Goal: Task Accomplishment & Management: Complete application form

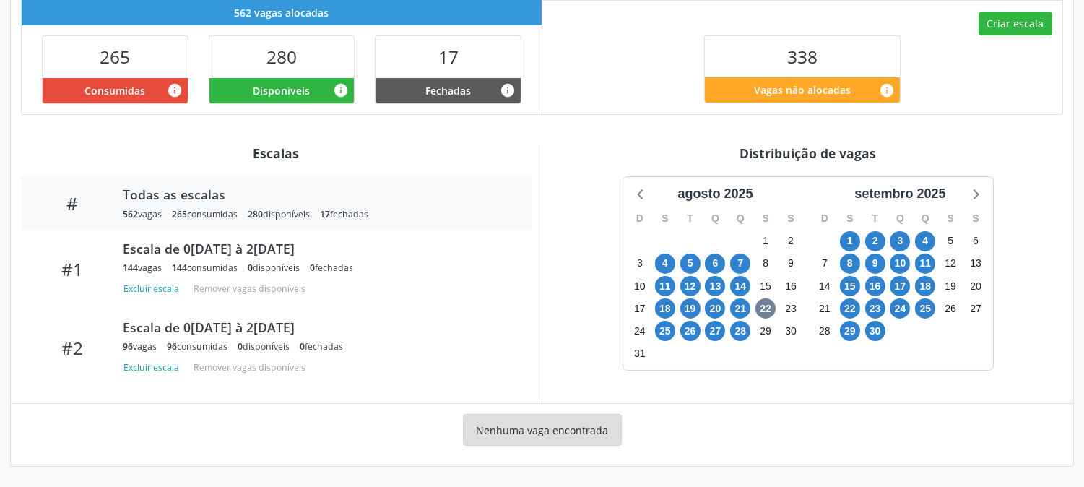
scroll to position [396, 0]
click at [743, 335] on span "28" at bounding box center [740, 331] width 20 height 20
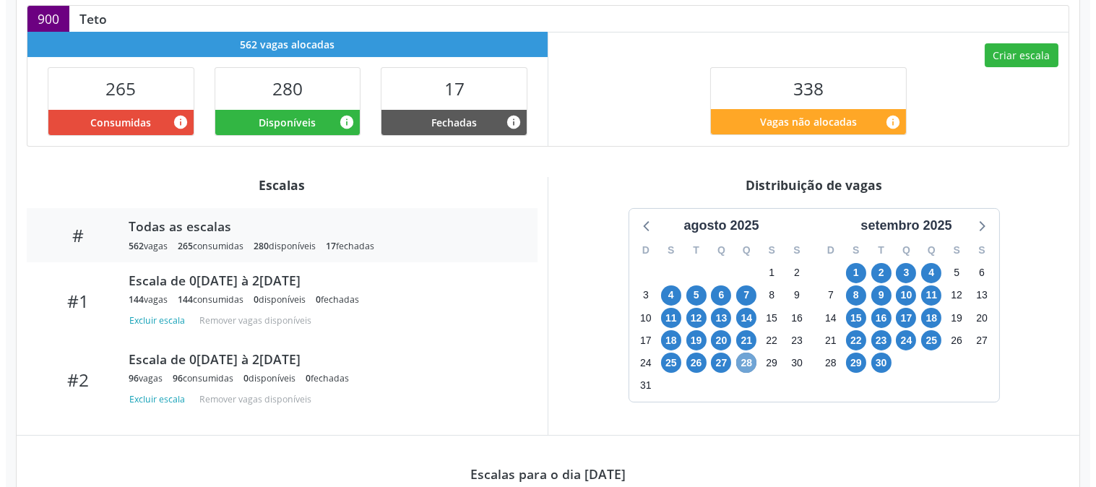
scroll to position [284, 0]
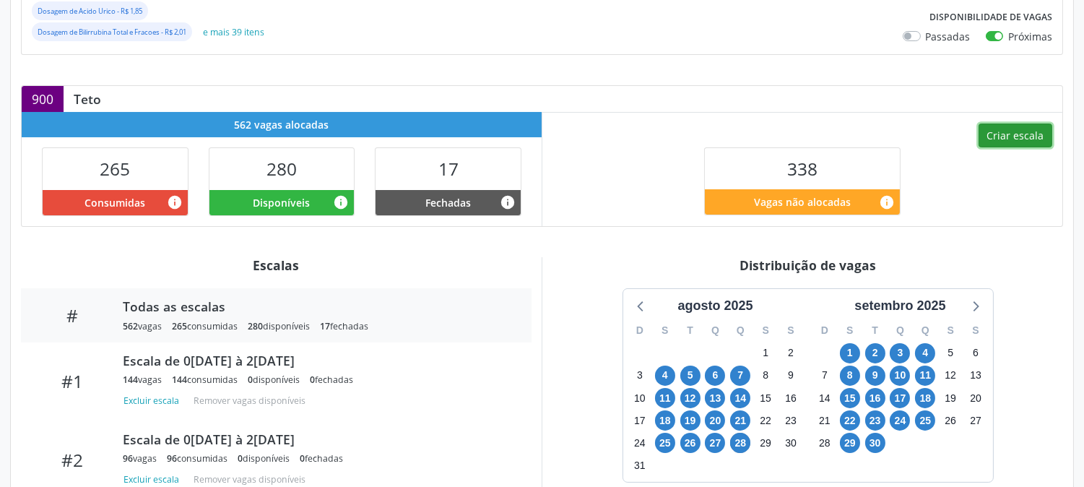
click at [993, 138] on button "Criar escala" at bounding box center [1016, 136] width 74 height 25
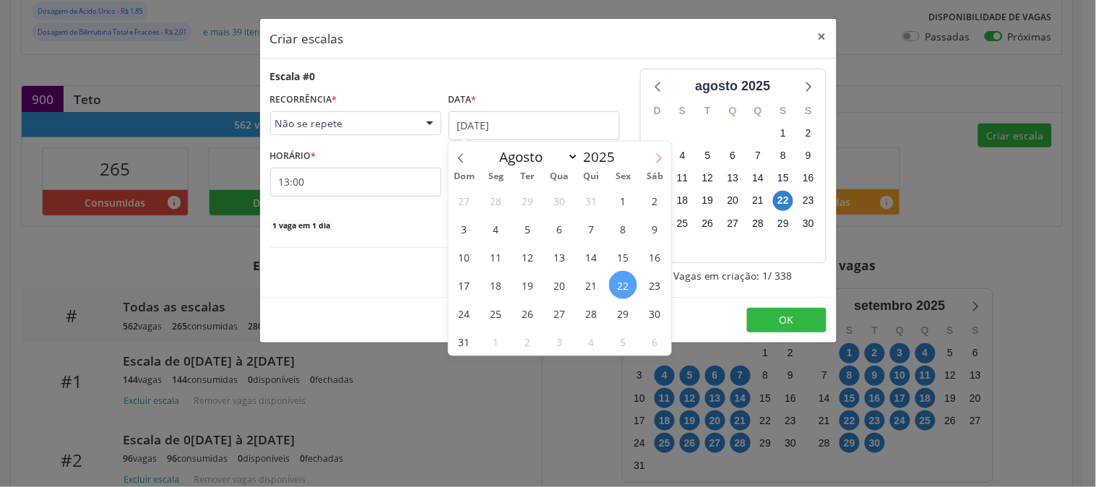
click at [654, 157] on icon at bounding box center [659, 158] width 10 height 10
click at [460, 160] on icon at bounding box center [461, 158] width 10 height 10
select select "7"
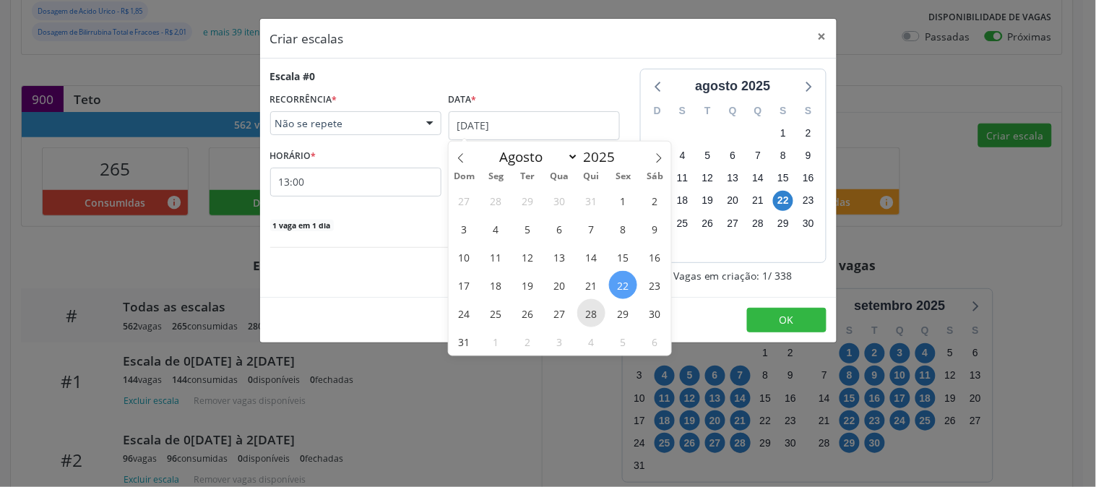
click at [602, 314] on span "28" at bounding box center [591, 313] width 28 height 28
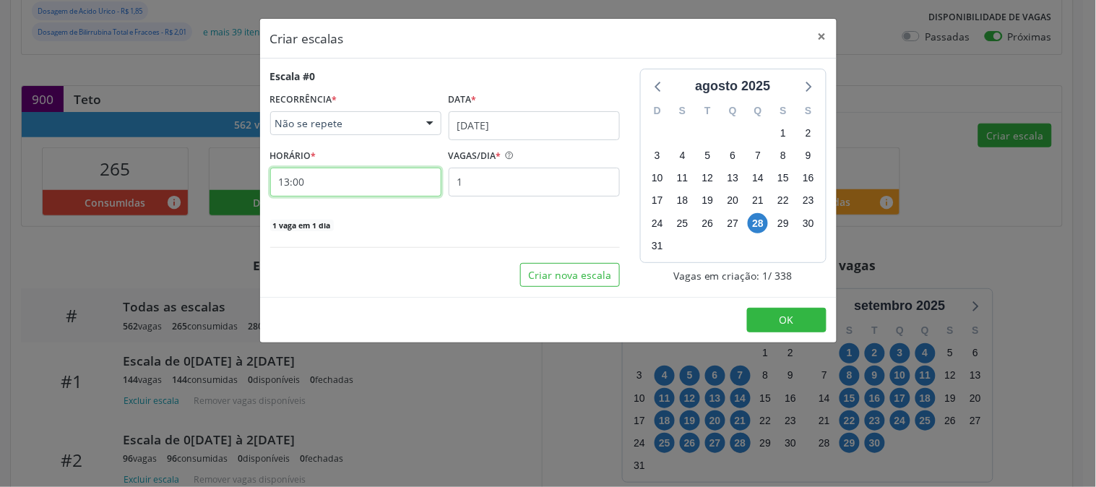
click at [386, 195] on input "13:00" at bounding box center [355, 182] width 171 height 29
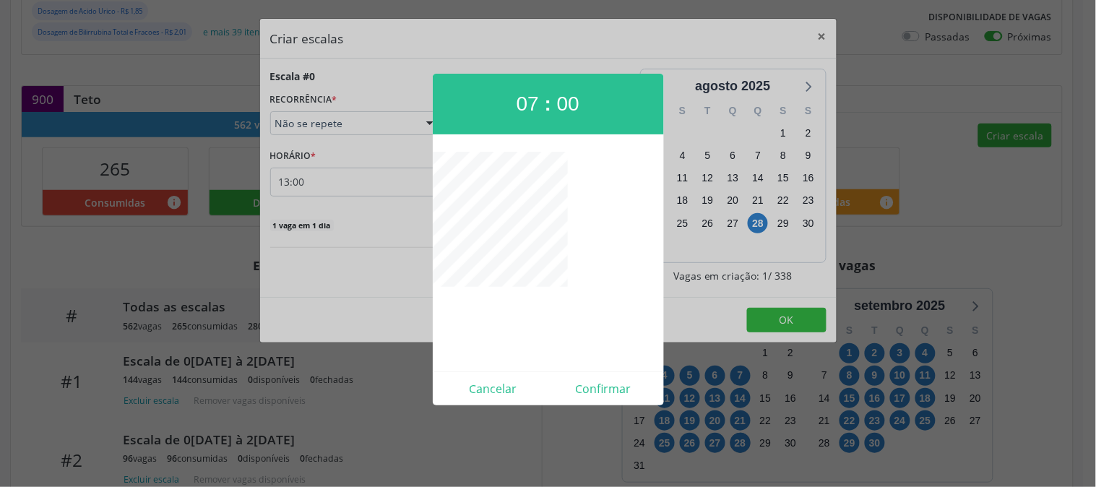
click at [581, 374] on div "Cancelar Confirmar" at bounding box center [548, 388] width 231 height 34
click at [584, 384] on button "Confirmar" at bounding box center [603, 388] width 111 height 23
type input "07:00"
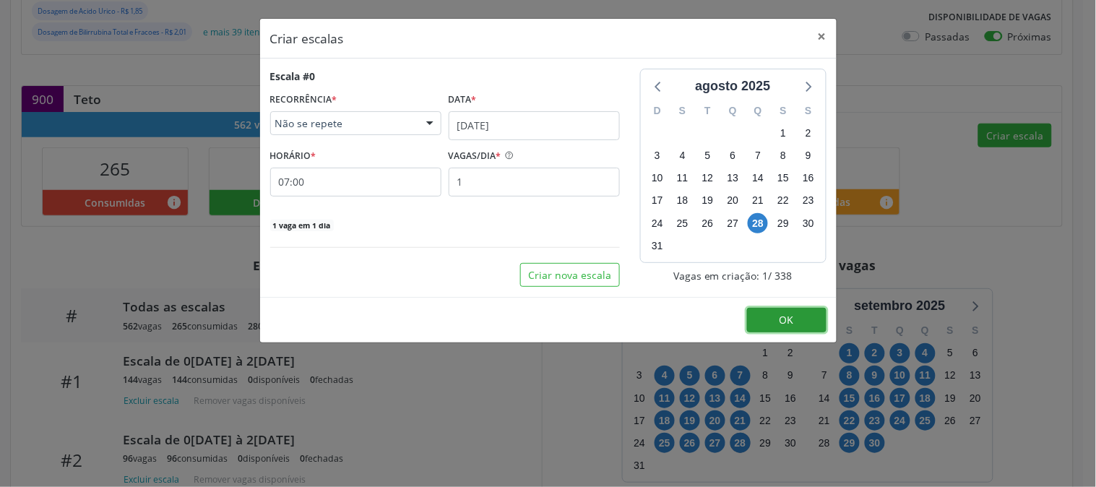
click at [766, 327] on button "OK" at bounding box center [786, 320] width 79 height 25
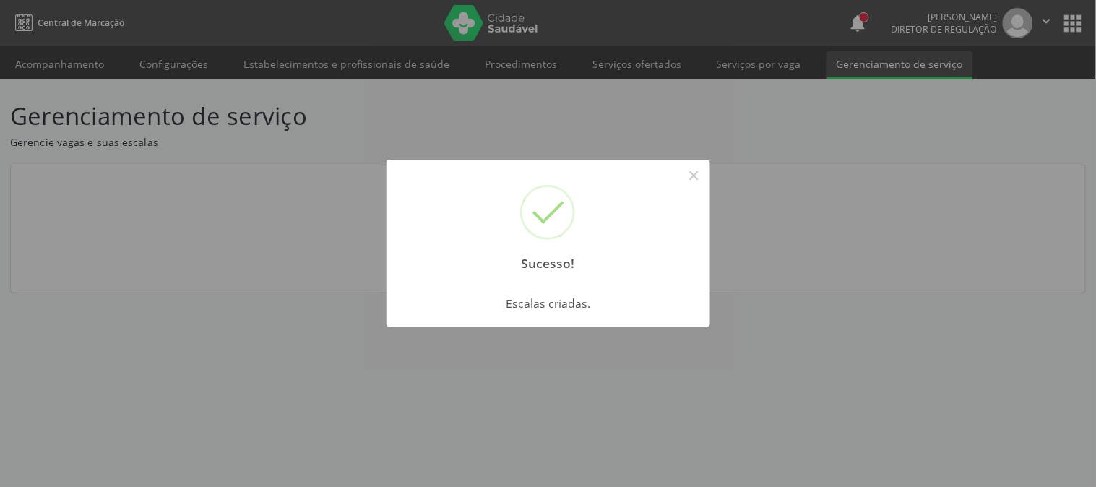
scroll to position [0, 0]
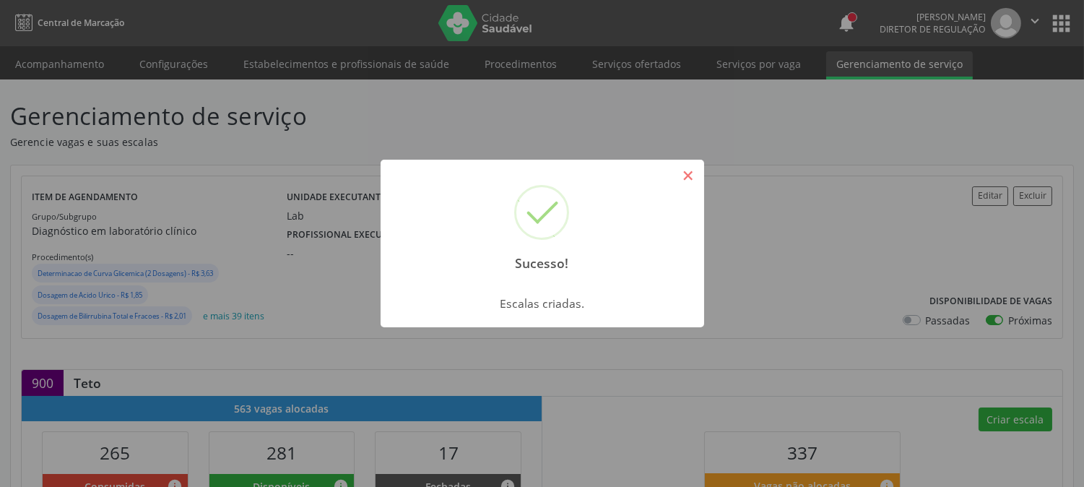
click at [676, 172] on button "×" at bounding box center [688, 175] width 25 height 25
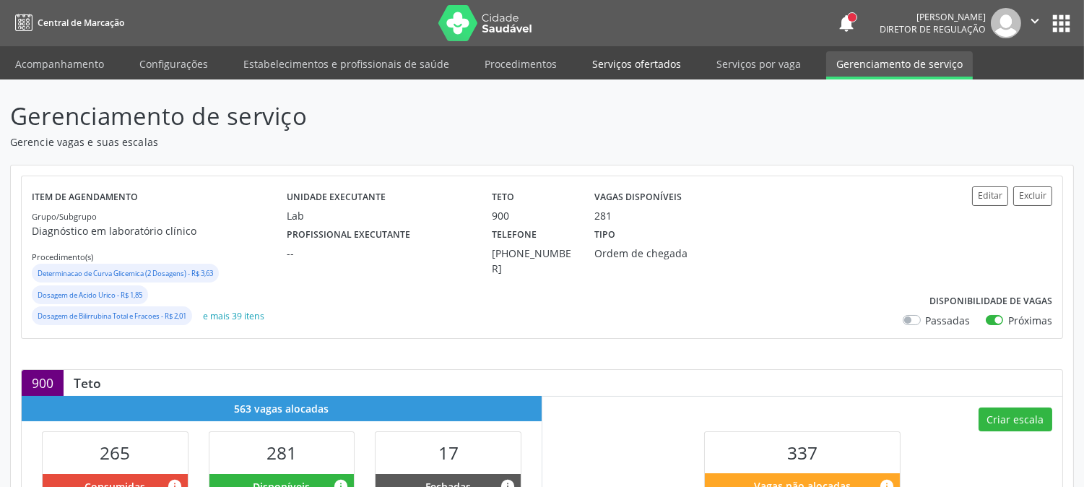
click at [670, 61] on link "Serviços ofertados" at bounding box center [636, 63] width 109 height 25
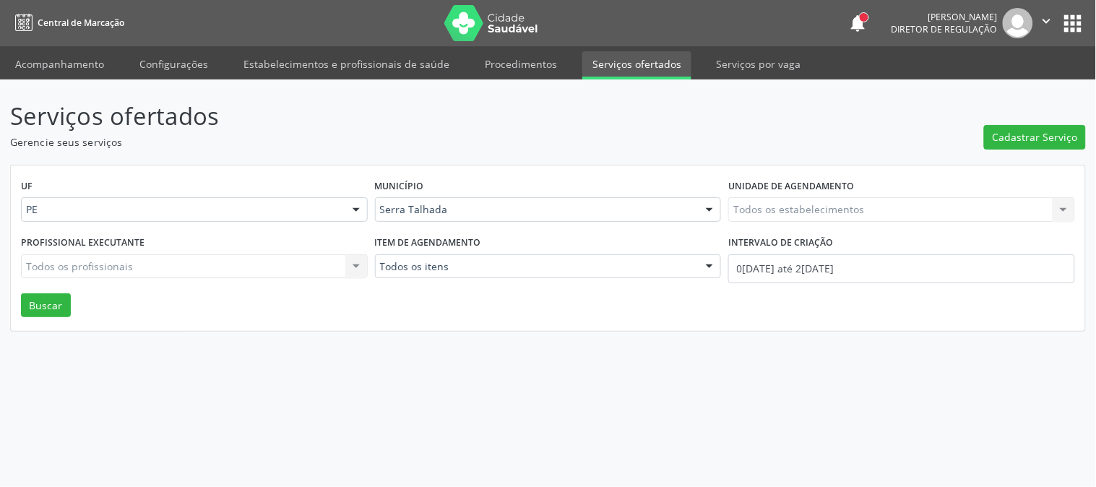
click at [790, 207] on div "Todos os estabelecimentos Todos os estabelecimentos Nenhum resultado encontrado…" at bounding box center [901, 209] width 347 height 25
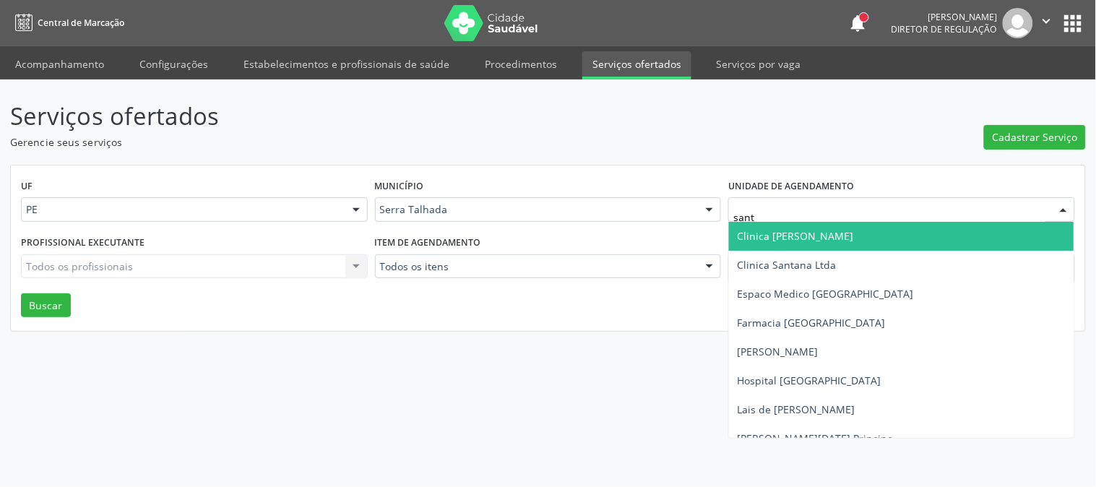
type input "santa"
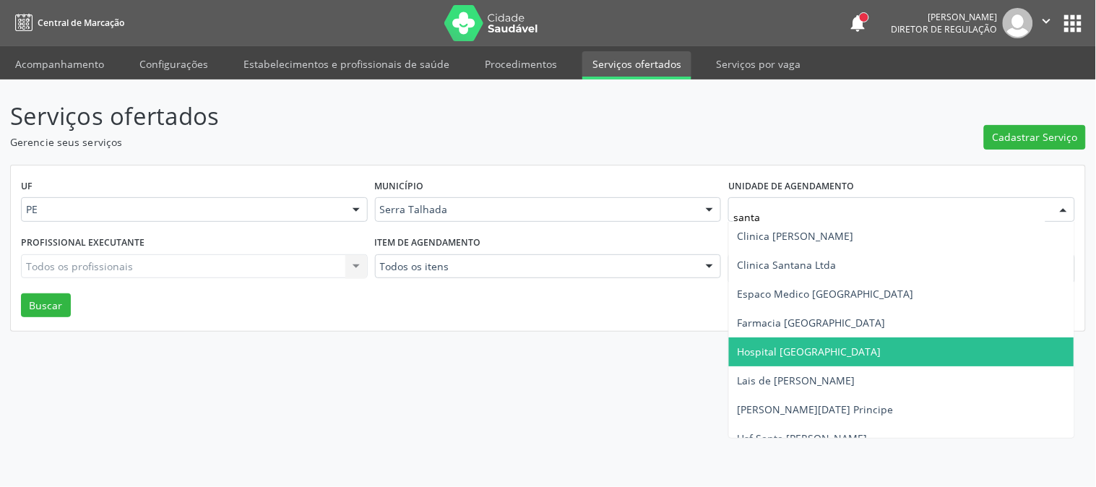
click at [805, 345] on span "Hospital [GEOGRAPHIC_DATA]" at bounding box center [810, 352] width 144 height 14
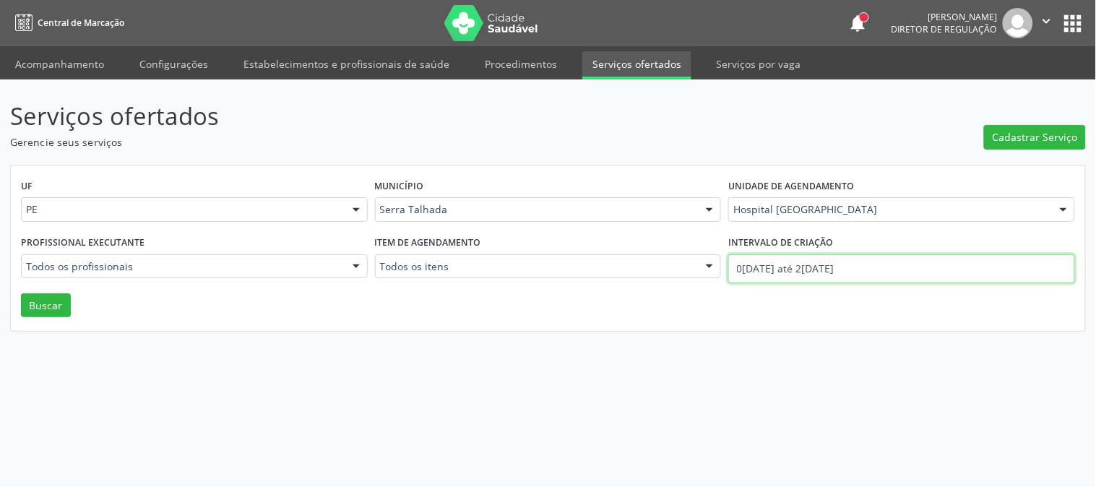
click at [805, 277] on input "0[DATE] até 2[DATE]" at bounding box center [901, 268] width 347 height 29
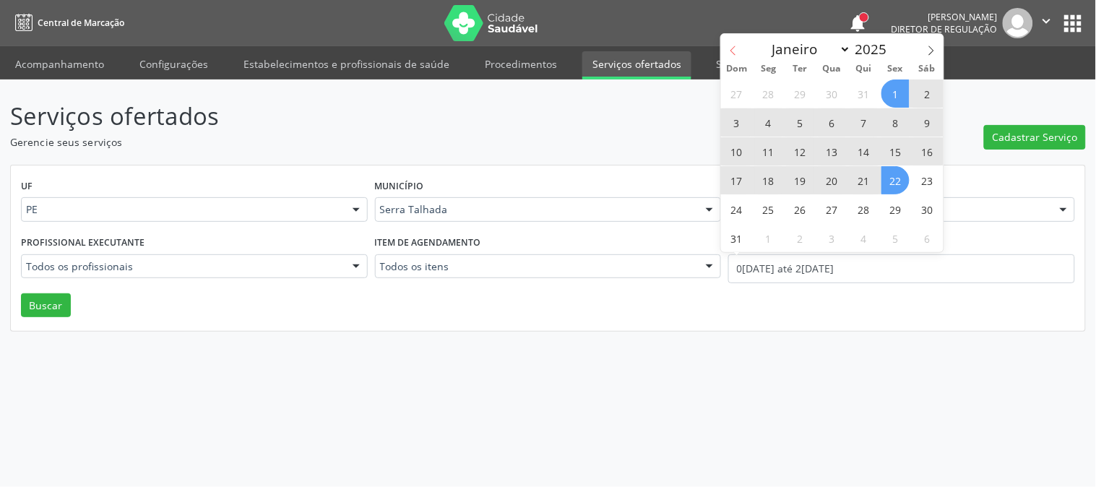
click at [726, 48] on span at bounding box center [733, 46] width 25 height 25
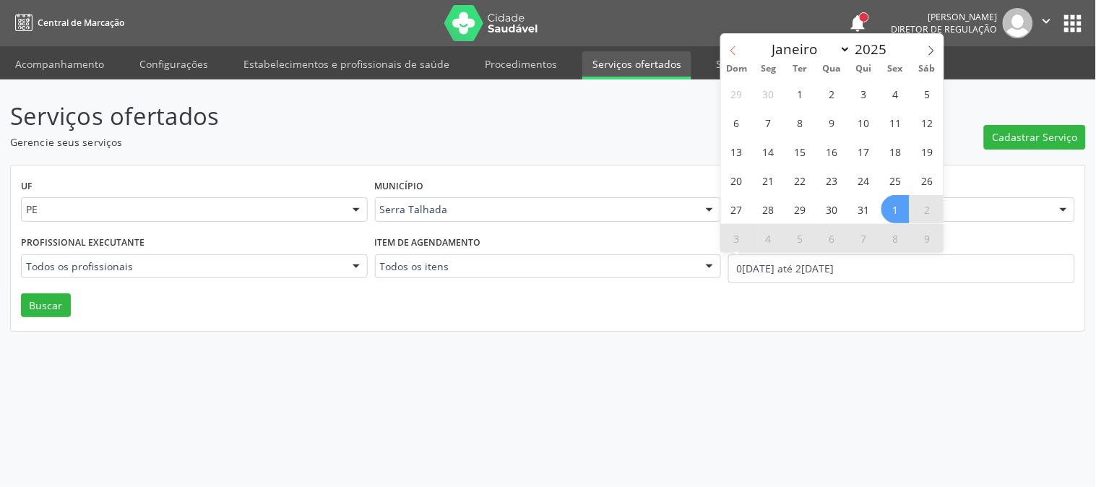
select select "6"
click at [768, 149] on span "14" at bounding box center [768, 151] width 28 height 28
type input "[DATE]"
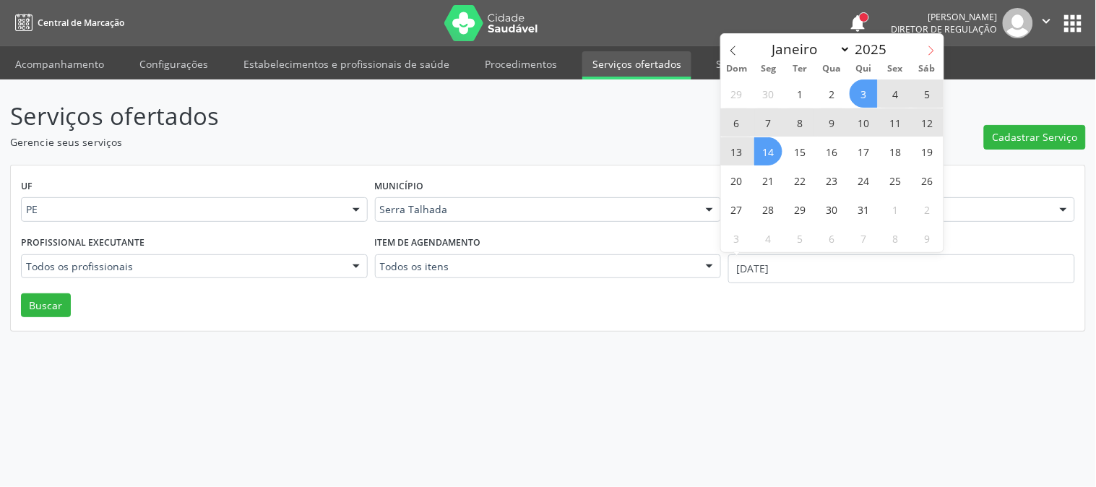
click at [929, 53] on icon at bounding box center [931, 51] width 10 height 10
select select "7"
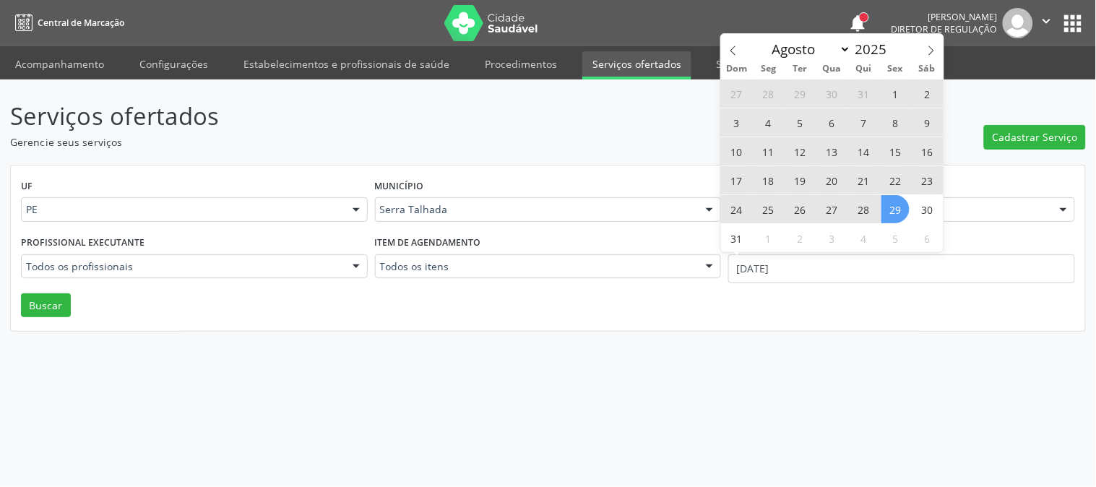
click at [900, 214] on span "29" at bounding box center [895, 209] width 28 height 28
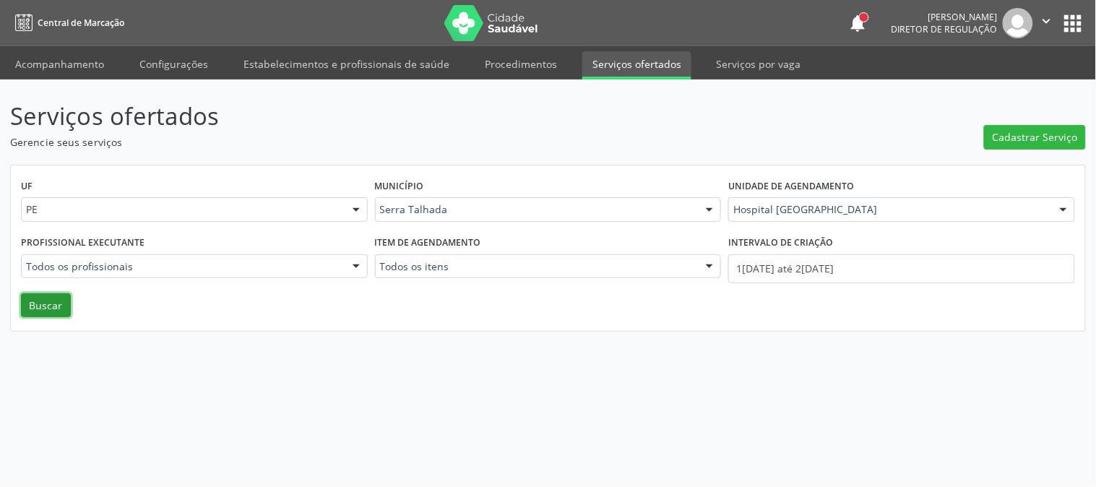
click at [56, 298] on button "Buscar" at bounding box center [46, 305] width 50 height 25
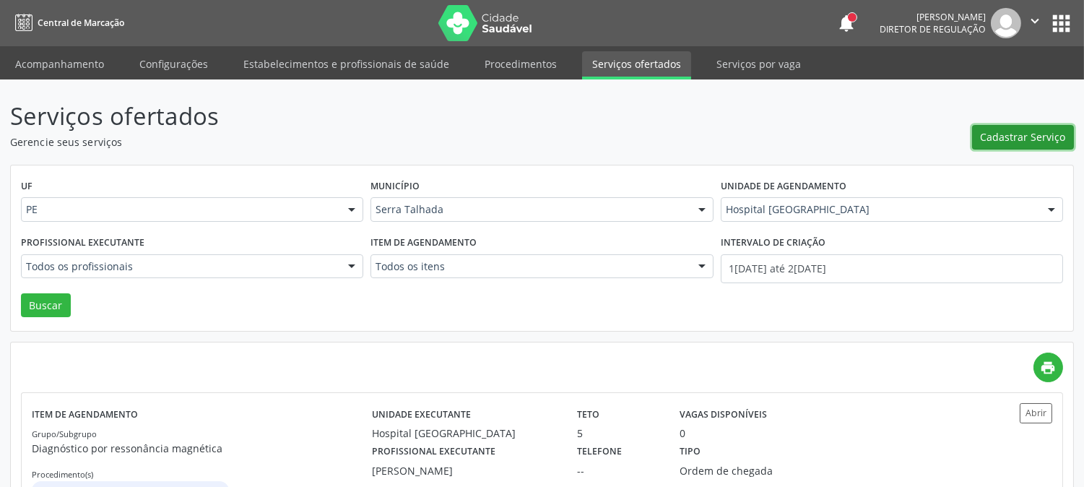
click at [991, 125] on button "Cadastrar Serviço" at bounding box center [1023, 137] width 102 height 25
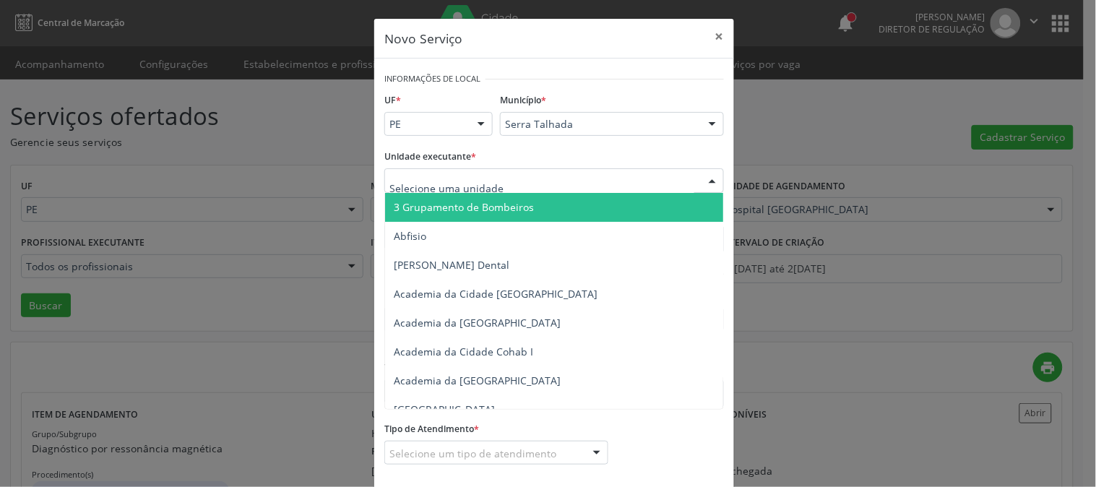
click at [568, 179] on div at bounding box center [554, 180] width 340 height 25
type input "santa m"
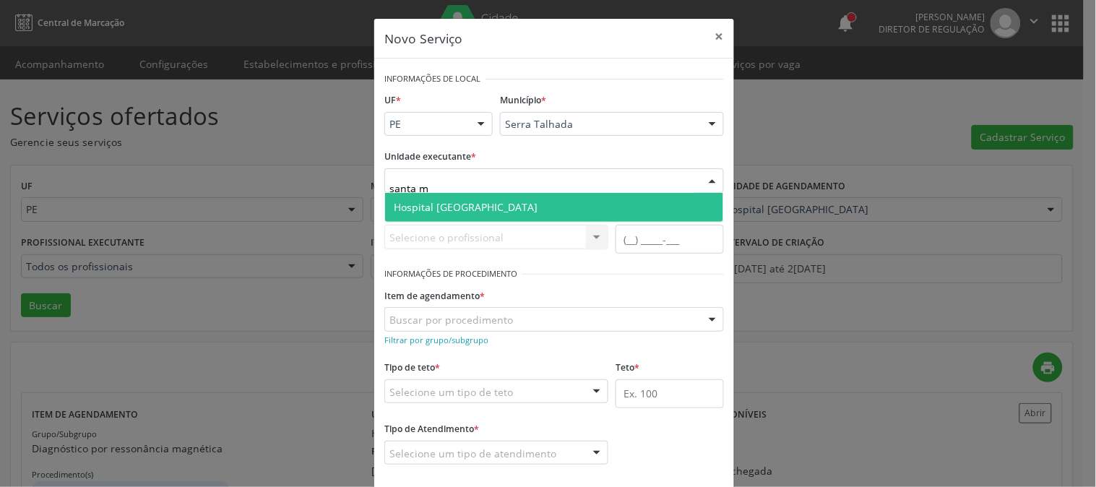
click at [553, 212] on span "Hospital [GEOGRAPHIC_DATA]" at bounding box center [554, 207] width 338 height 29
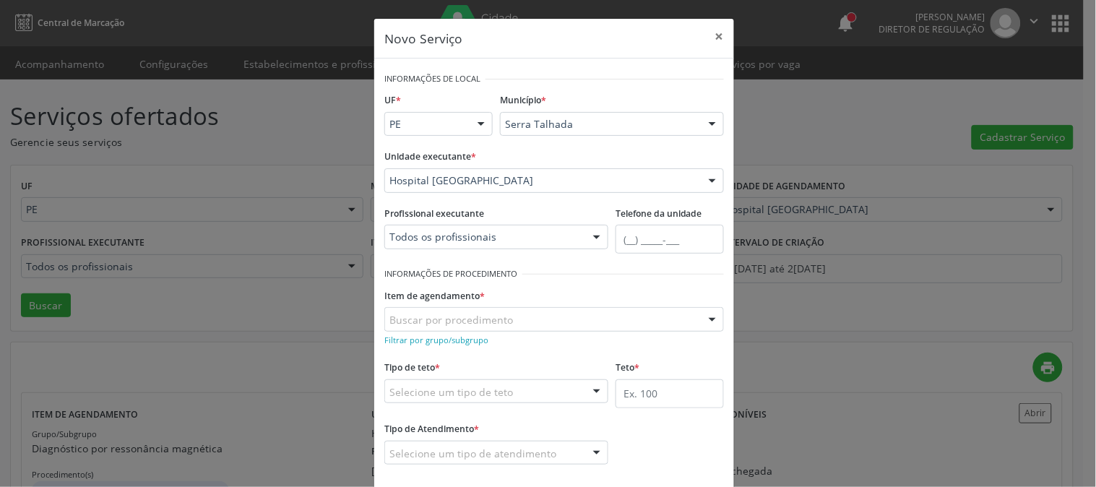
click at [548, 232] on div "Todos os profissionais Todos os profissionais [PERSON_NAME][DATE] Nenhum result…" at bounding box center [496, 237] width 224 height 25
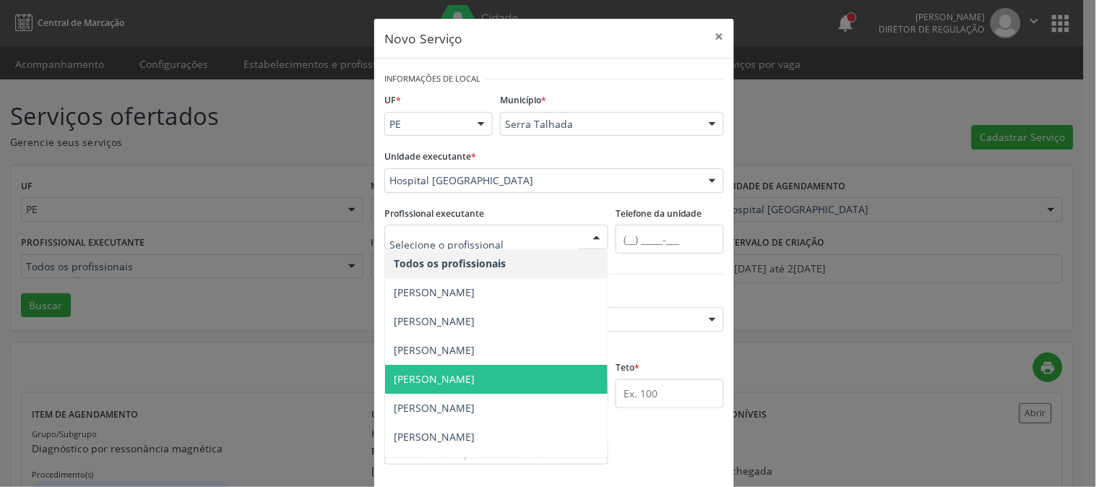
click at [496, 368] on span "[PERSON_NAME]" at bounding box center [496, 379] width 222 height 29
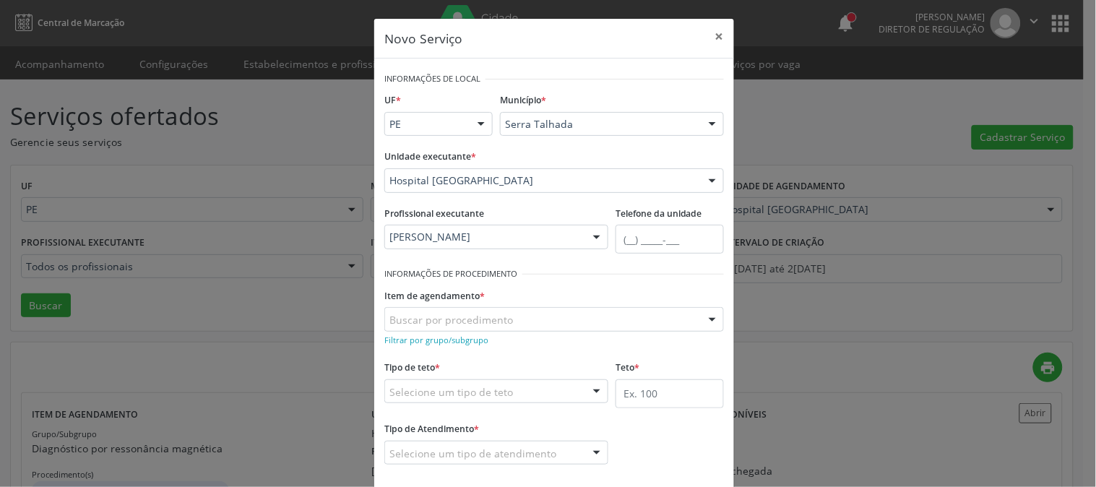
click at [530, 316] on div "Buscar por procedimento" at bounding box center [554, 319] width 340 height 25
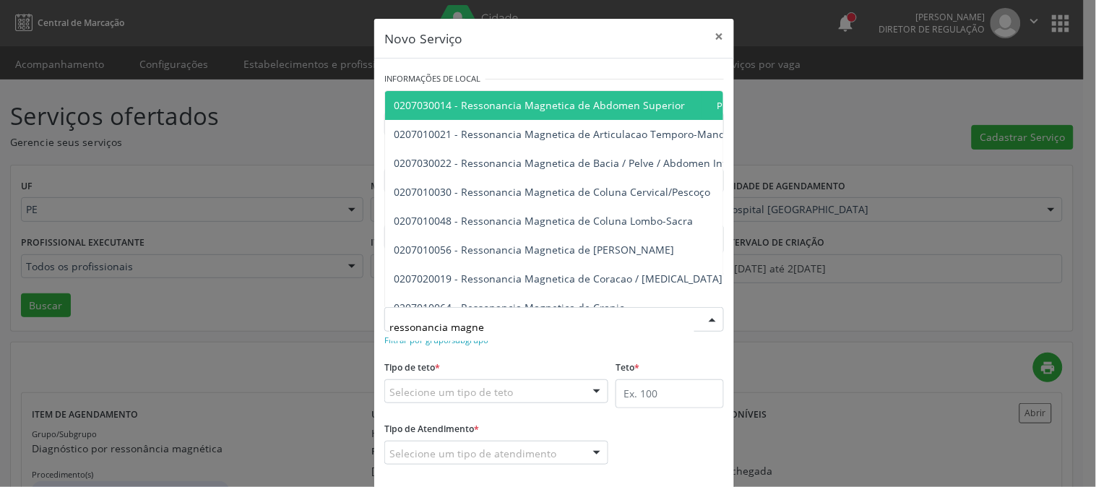
type input "ressonancia magnet"
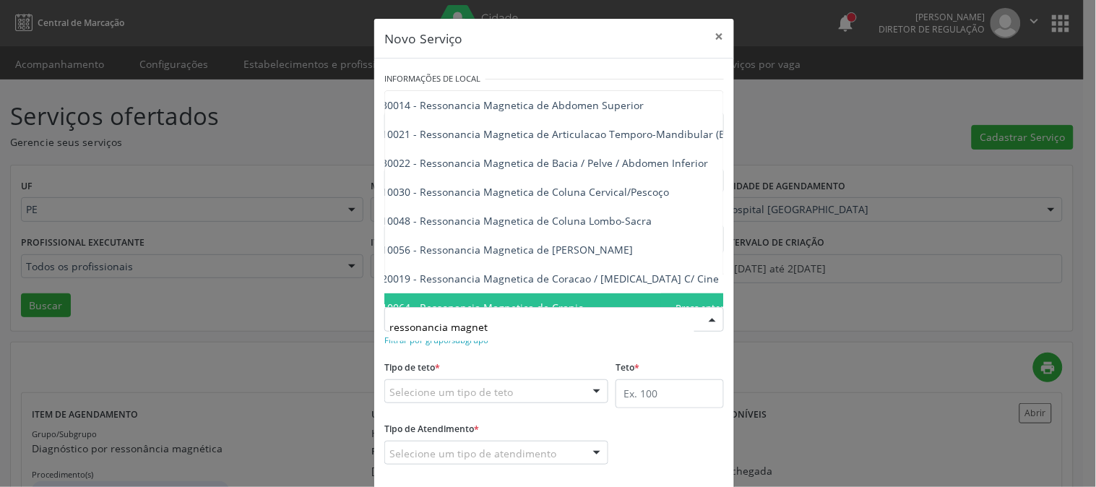
scroll to position [0, 59]
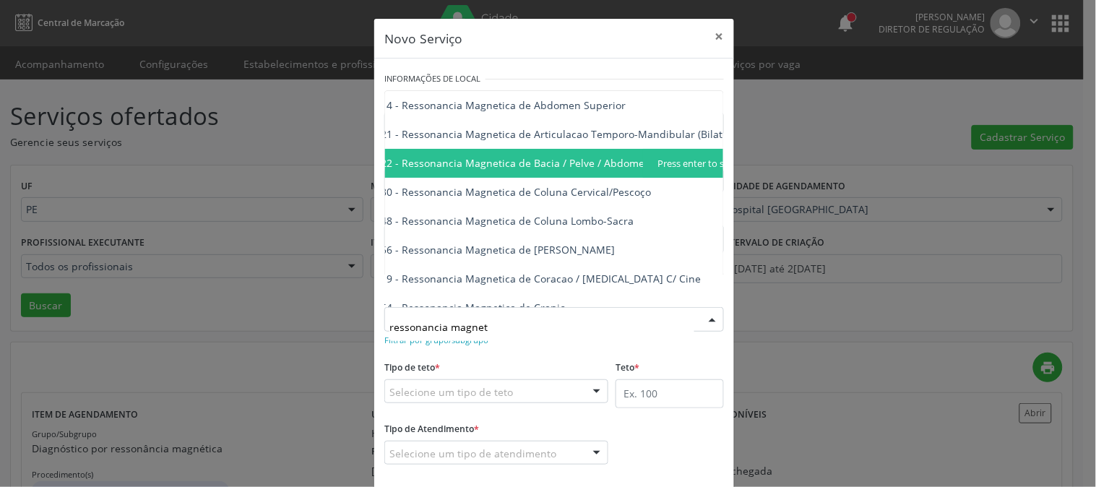
click at [586, 169] on span "0207030022 - Ressonancia Magnetica de Bacia / Pelve / Abdomen Inferior" at bounding box center [511, 163] width 355 height 14
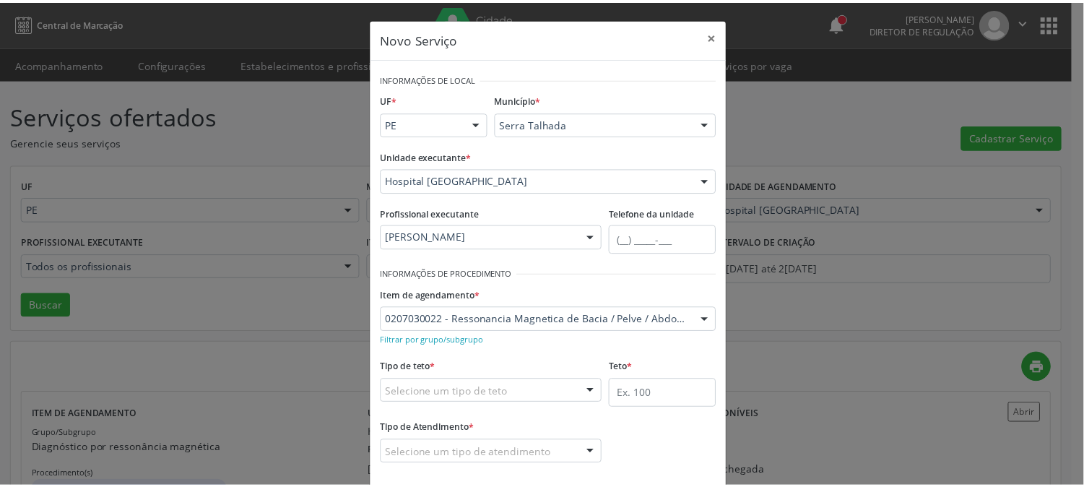
scroll to position [71, 0]
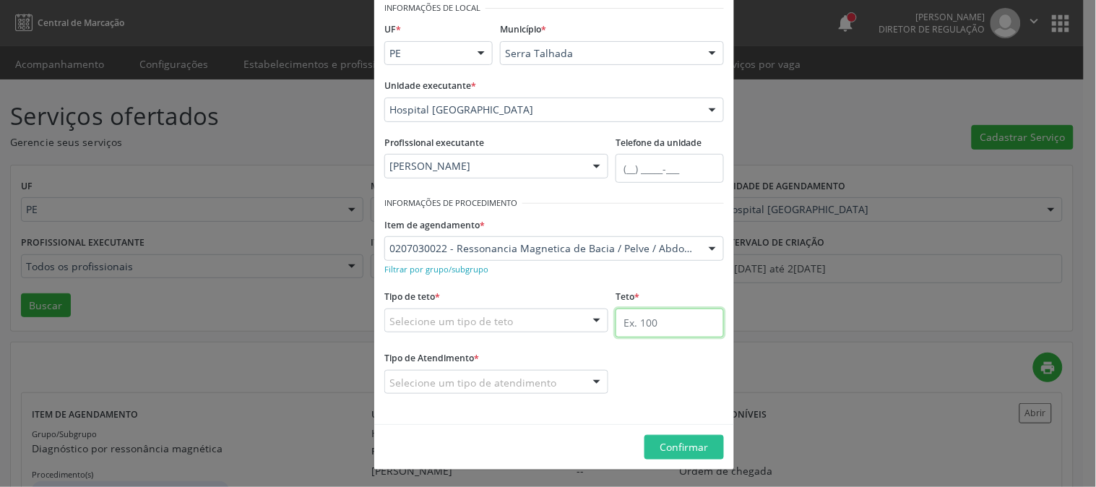
click at [662, 321] on input "text" at bounding box center [669, 322] width 108 height 29
type input "1"
click at [524, 319] on div "Selecione um tipo de teto" at bounding box center [496, 320] width 224 height 25
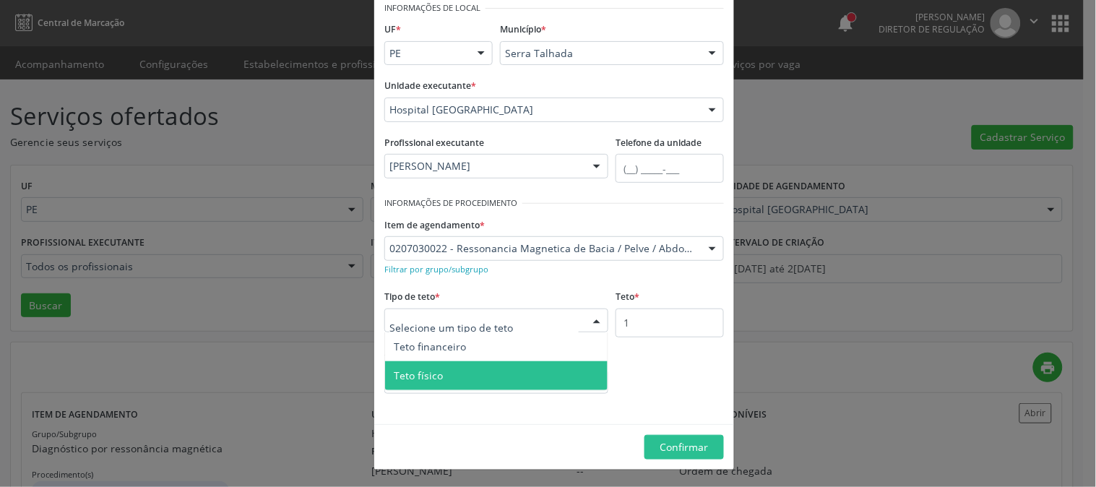
click at [506, 366] on span "Teto físico" at bounding box center [496, 375] width 222 height 29
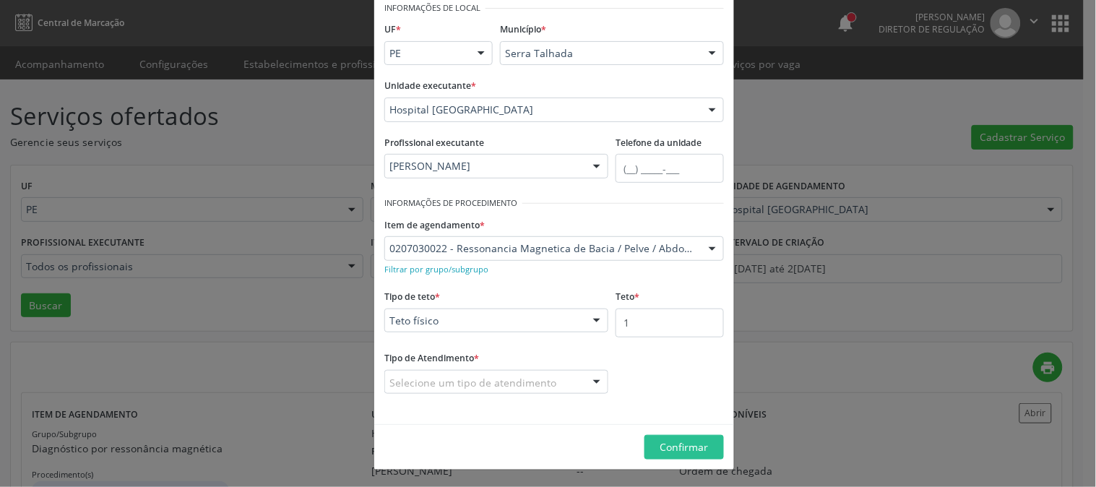
click at [506, 372] on div "Selecione um tipo de atendimento" at bounding box center [496, 382] width 224 height 25
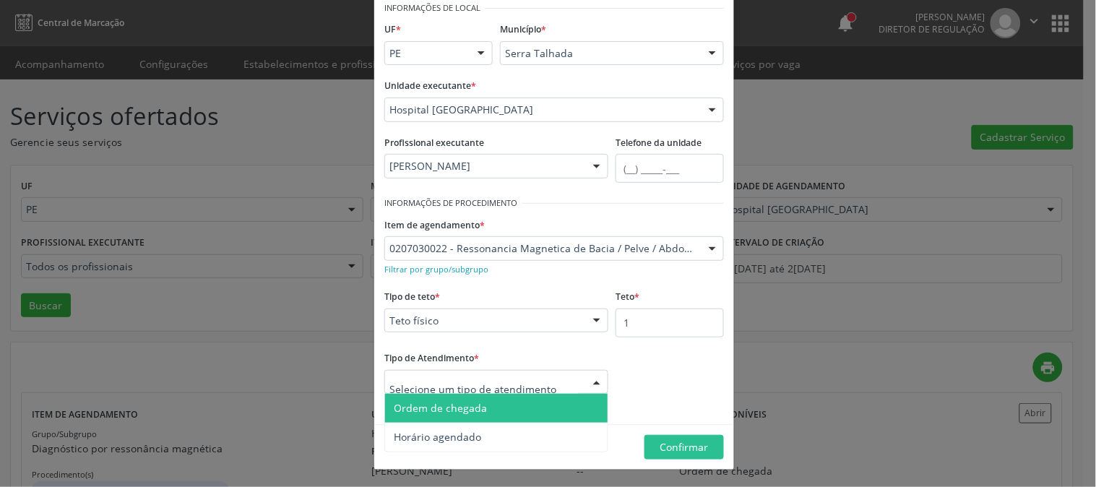
click at [497, 405] on span "Ordem de chegada" at bounding box center [496, 408] width 222 height 29
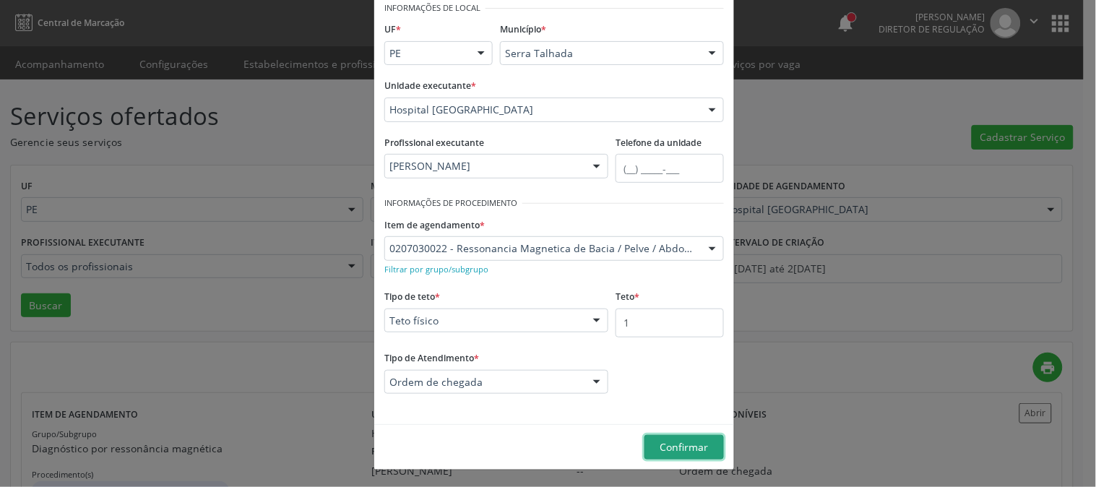
click at [668, 442] on span "Confirmar" at bounding box center [684, 447] width 48 height 14
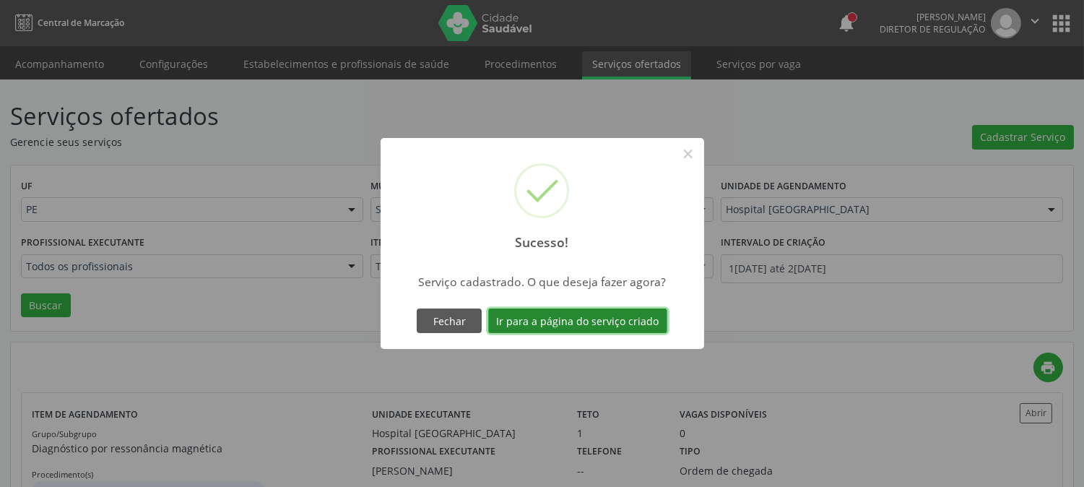
click at [615, 323] on button "Ir para a página do serviço criado" at bounding box center [577, 320] width 179 height 25
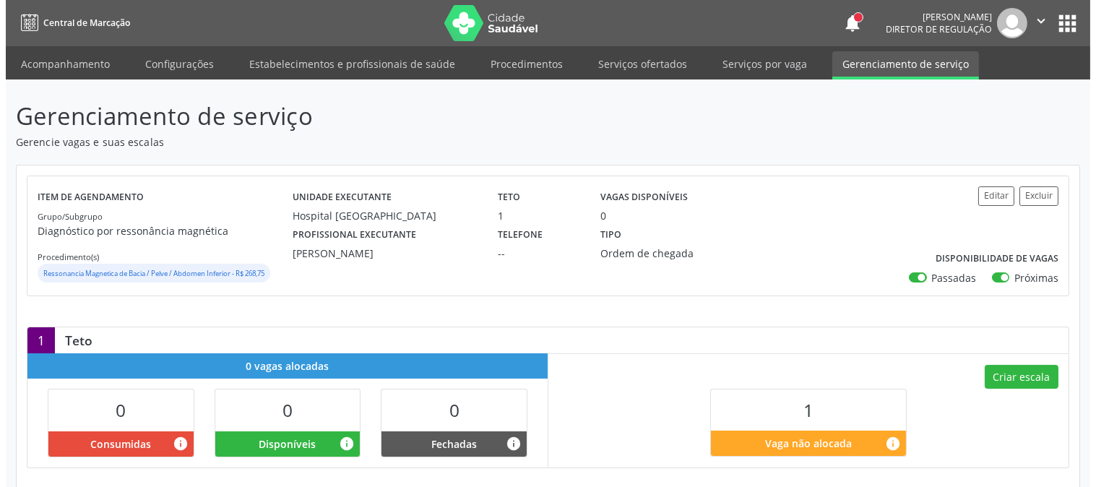
scroll to position [143, 0]
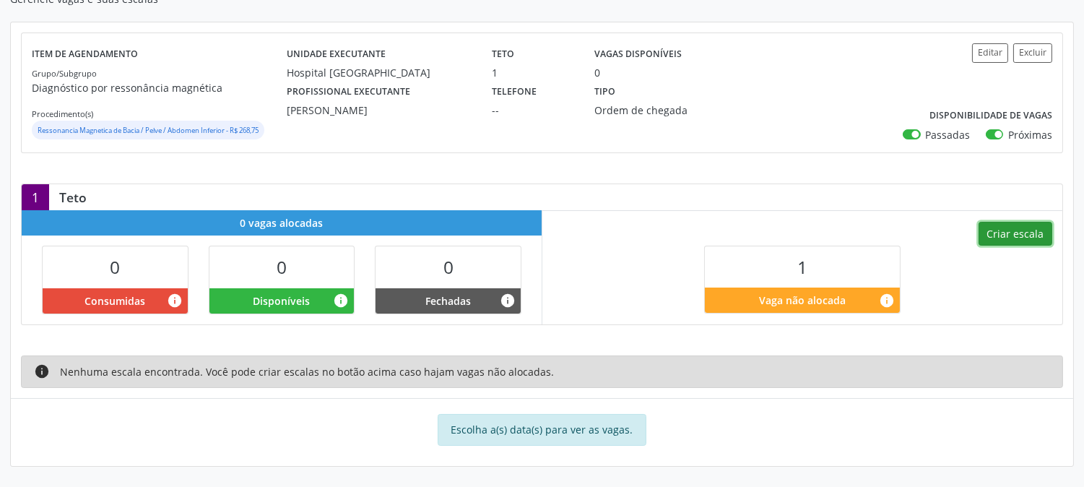
click at [1009, 243] on button "Criar escala" at bounding box center [1016, 234] width 74 height 25
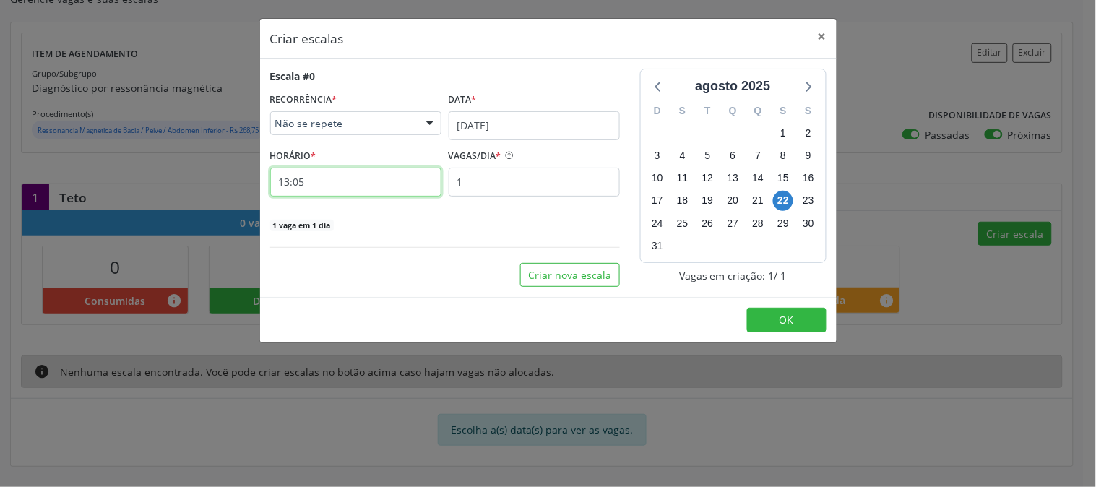
click at [398, 191] on input "13:05" at bounding box center [355, 182] width 171 height 29
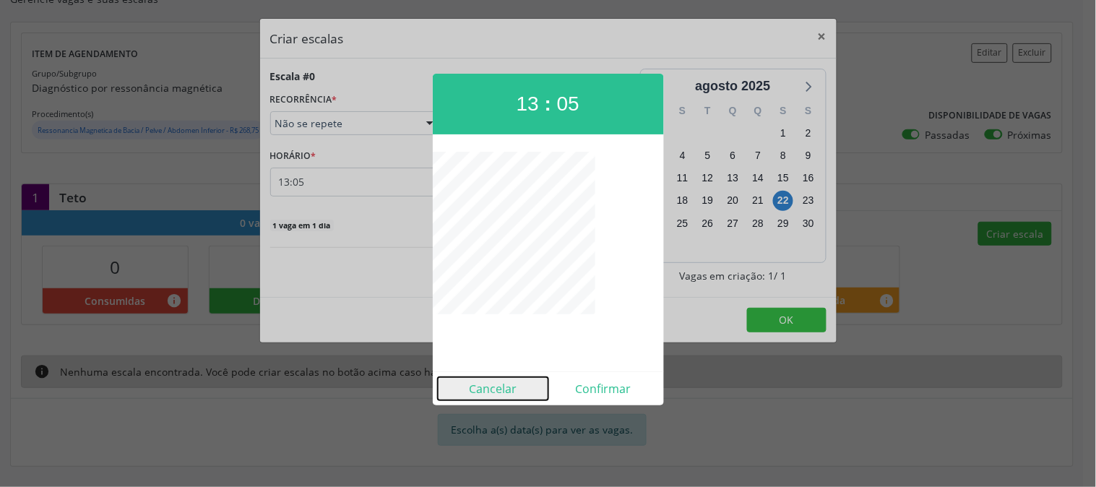
click at [488, 386] on button "Cancelar" at bounding box center [493, 388] width 111 height 23
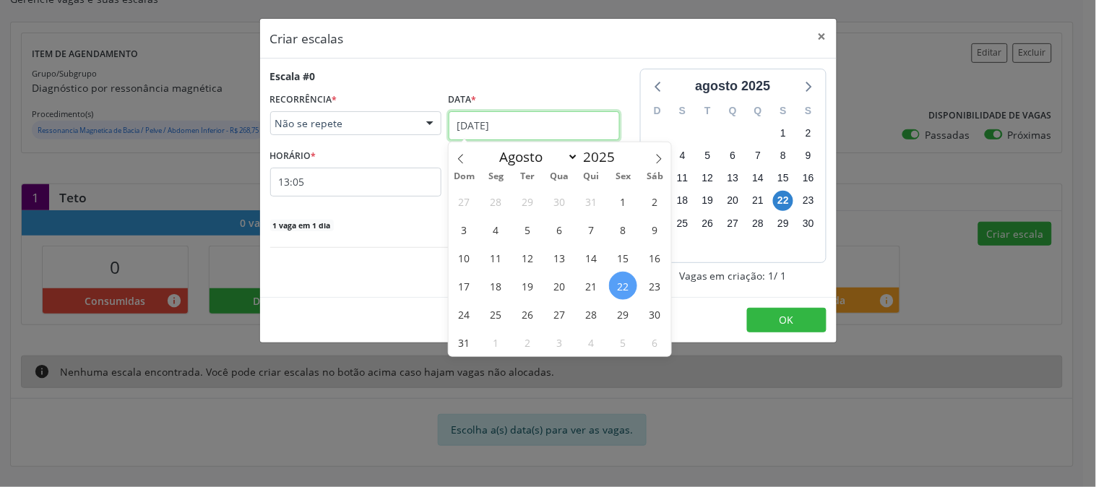
click at [544, 135] on input "[DATE]" at bounding box center [534, 125] width 171 height 29
click at [506, 314] on span "25" at bounding box center [496, 314] width 28 height 28
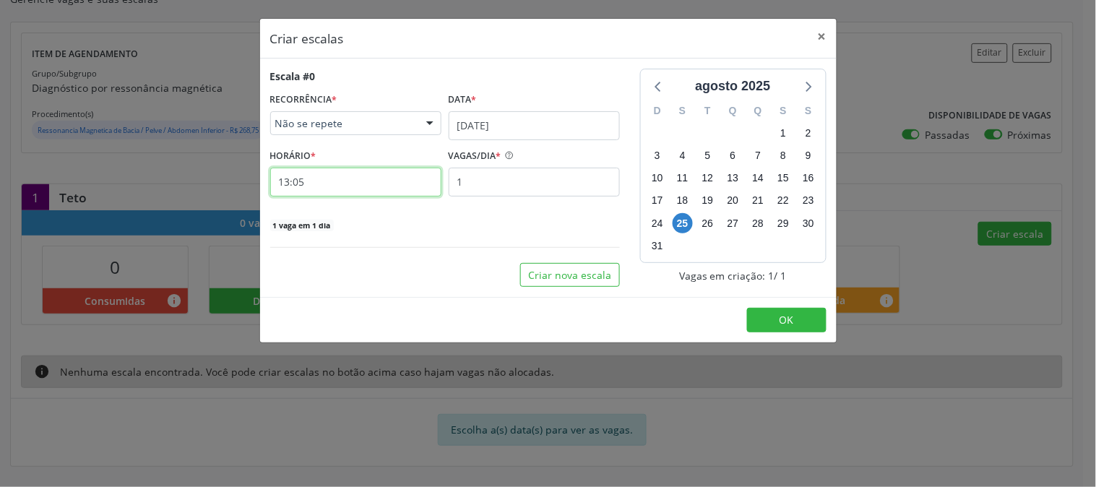
click at [355, 184] on input "13:05" at bounding box center [355, 182] width 171 height 29
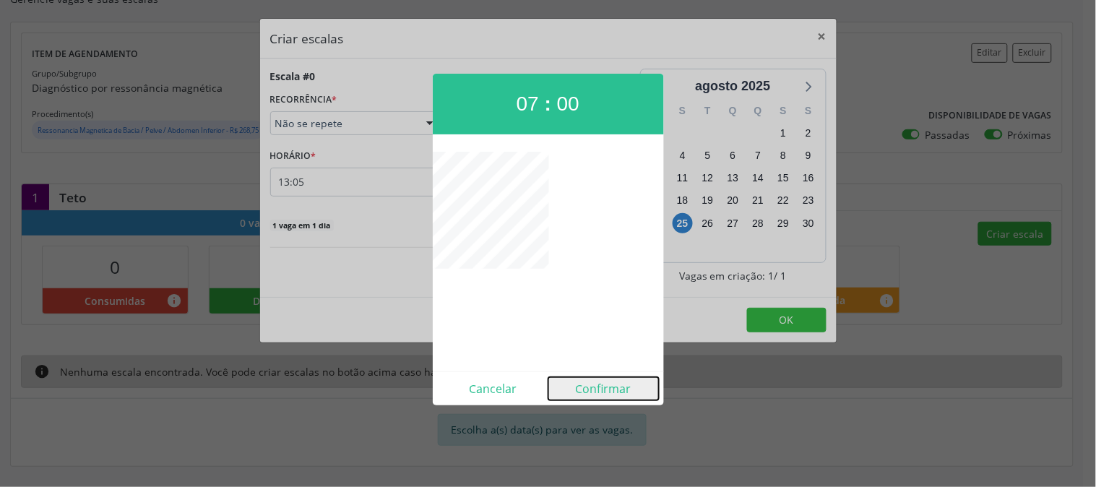
click at [586, 386] on button "Confirmar" at bounding box center [603, 388] width 111 height 23
type input "07:00"
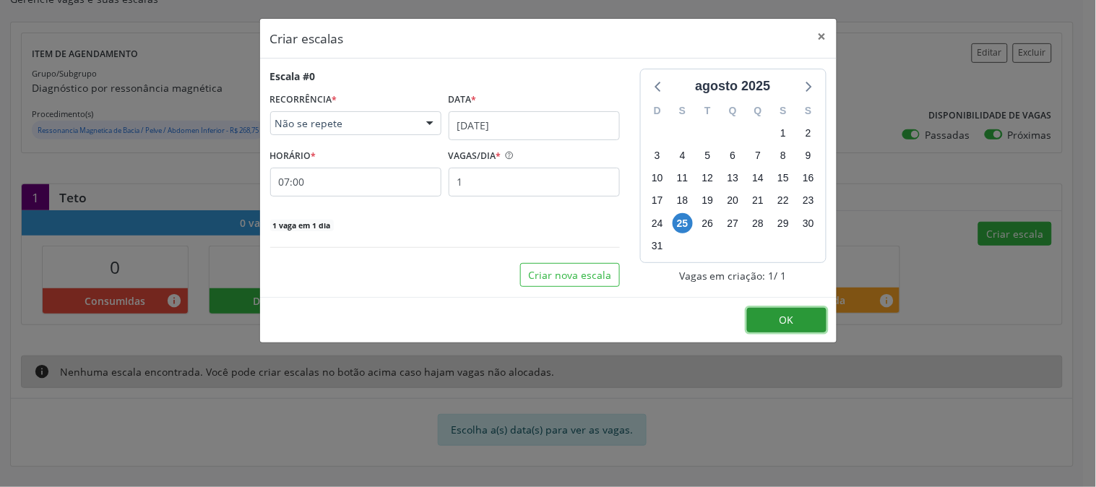
click at [758, 315] on button "OK" at bounding box center [786, 320] width 79 height 25
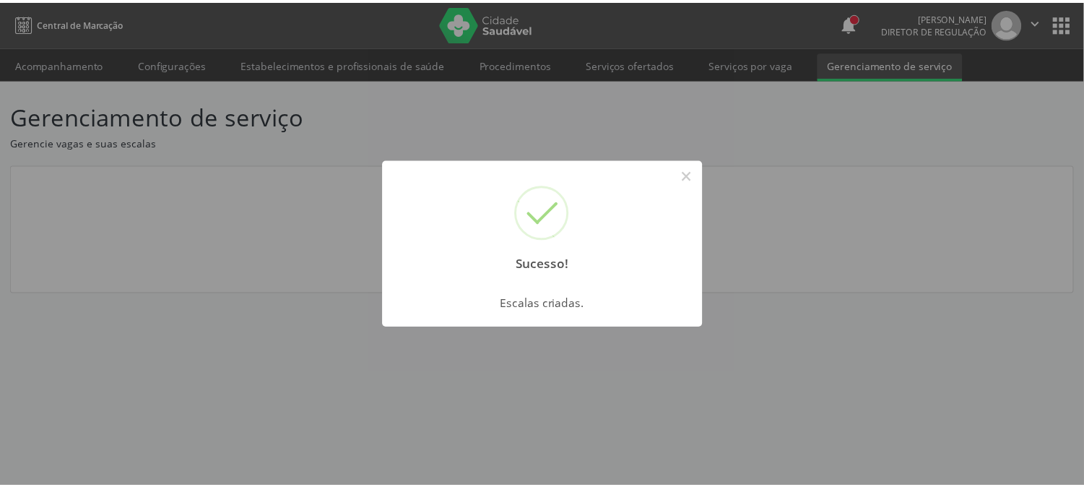
scroll to position [0, 0]
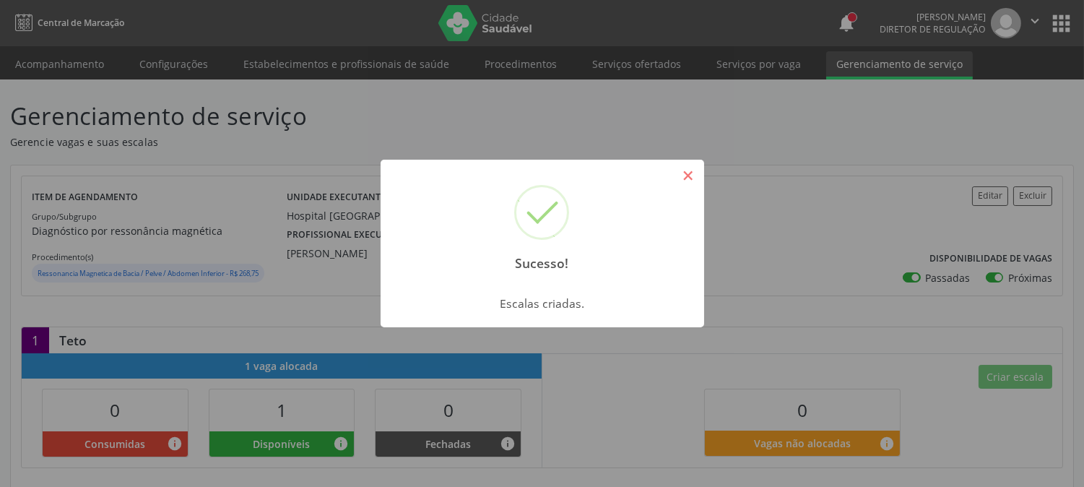
click at [688, 171] on button "×" at bounding box center [688, 175] width 25 height 25
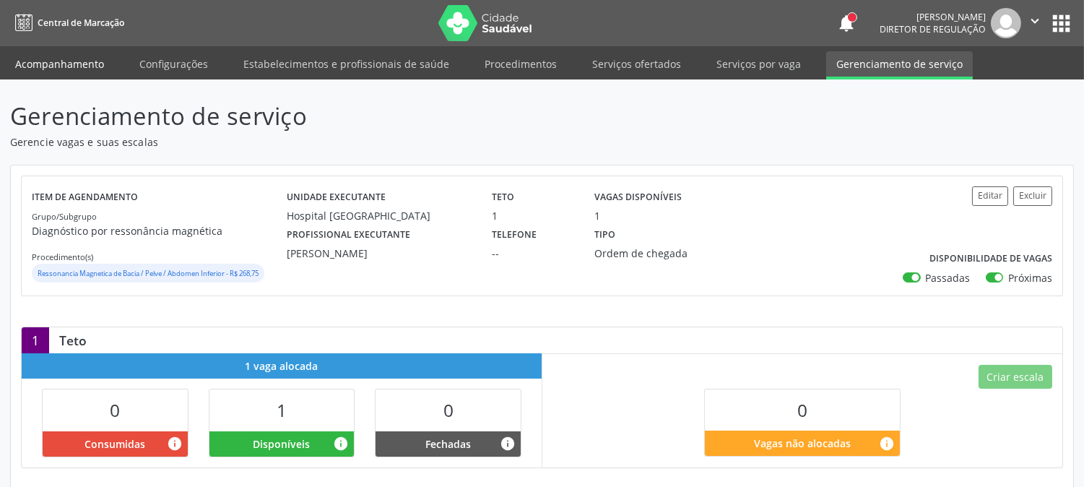
click at [58, 56] on link "Acompanhamento" at bounding box center [59, 63] width 109 height 25
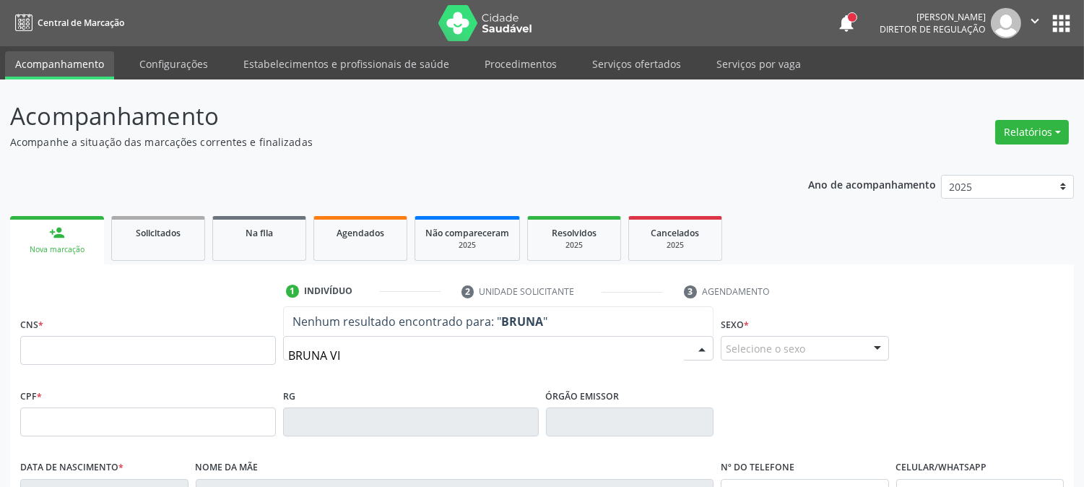
type input "BRUNA VIT"
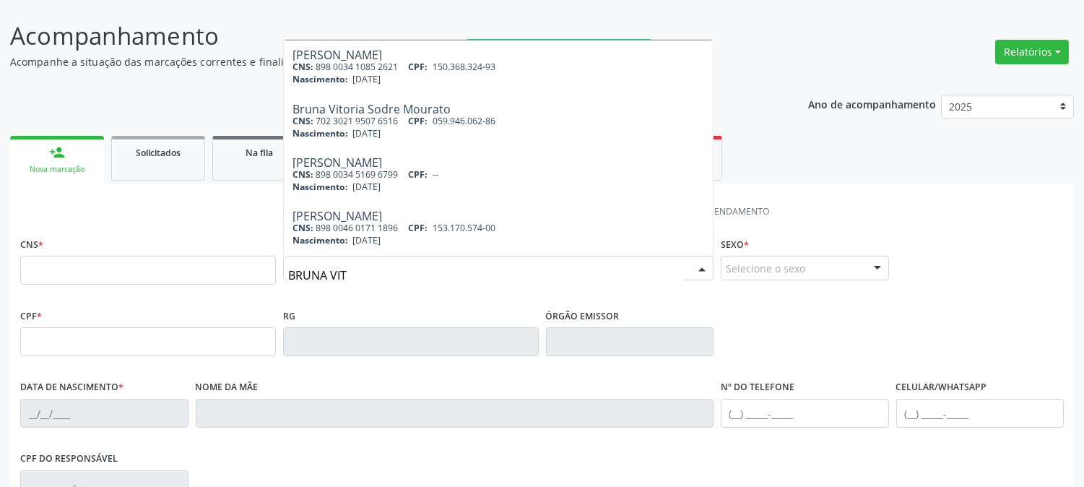
scroll to position [213, 0]
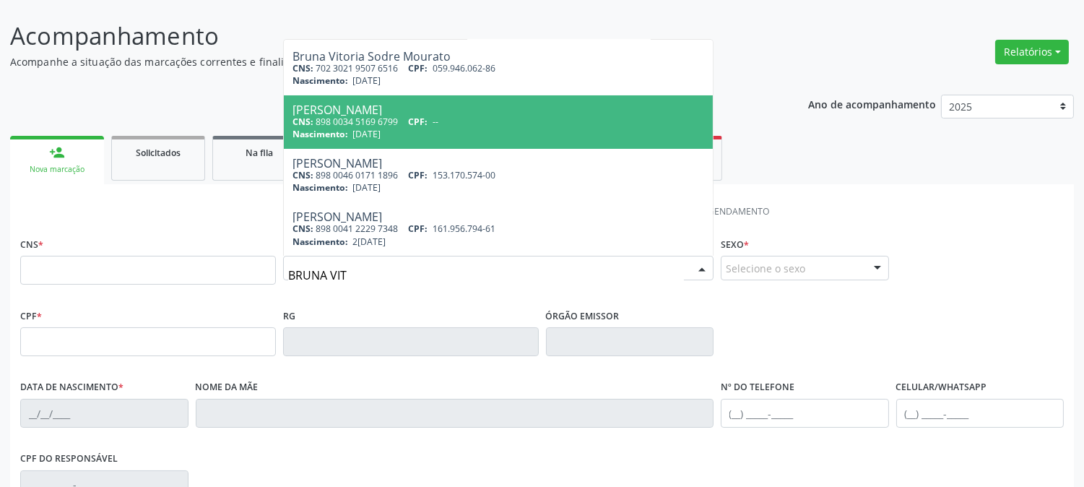
click at [445, 128] on div "Nascimento: 2[DATE]" at bounding box center [499, 134] width 412 height 12
type input "898 0034 5169 6799"
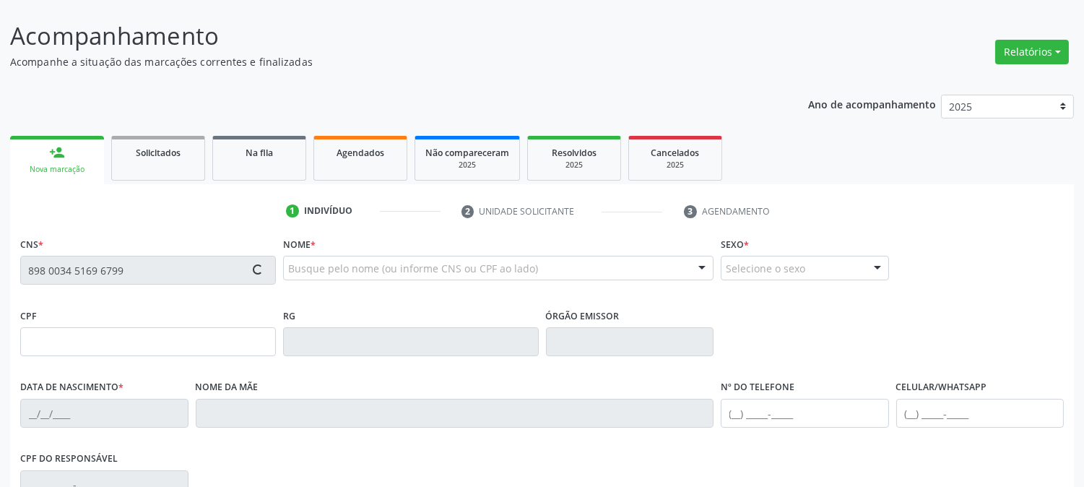
scroll to position [295, 0]
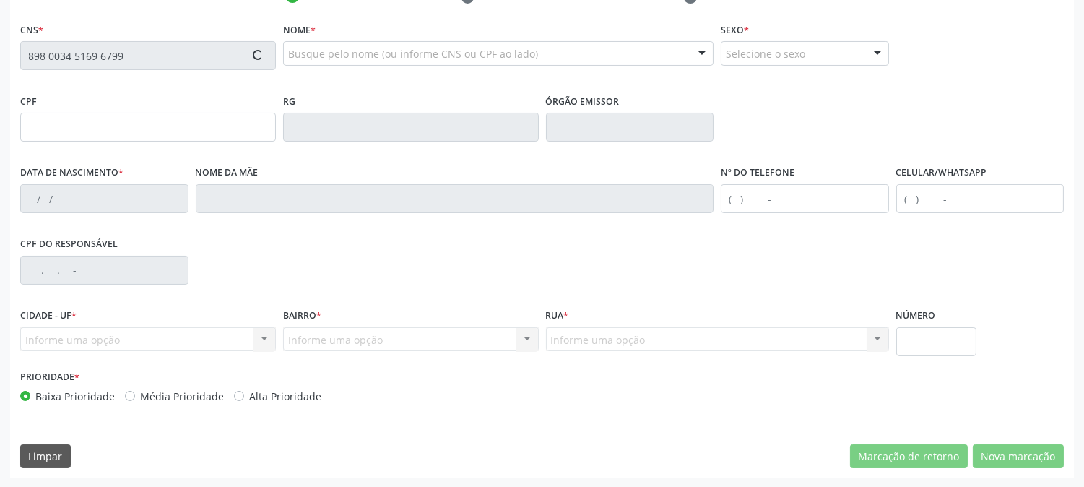
type input "[DATE]"
type input "[PERSON_NAME]"
type input "[PHONE_NUMBER]"
type input "040.207.004-60"
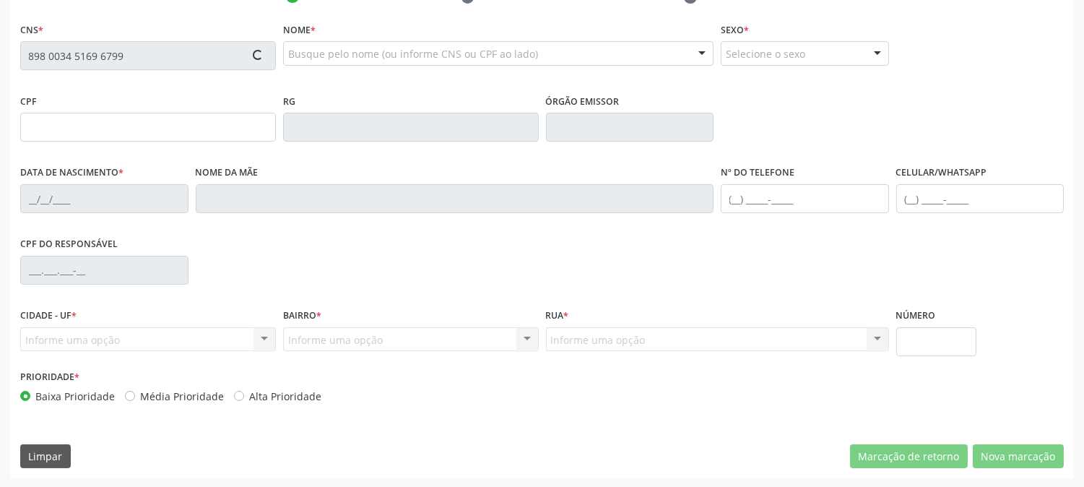
type input "367"
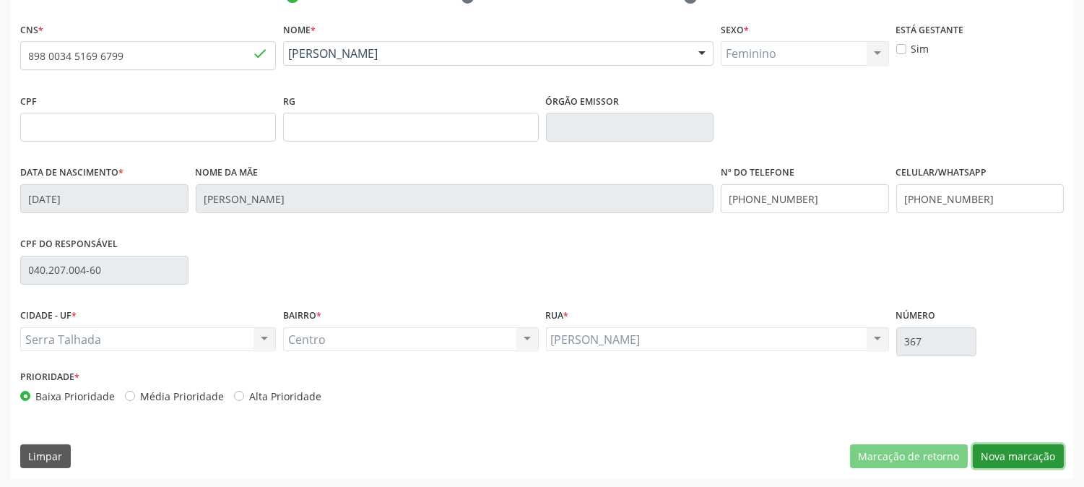
click at [1003, 451] on button "Nova marcação" at bounding box center [1018, 456] width 91 height 25
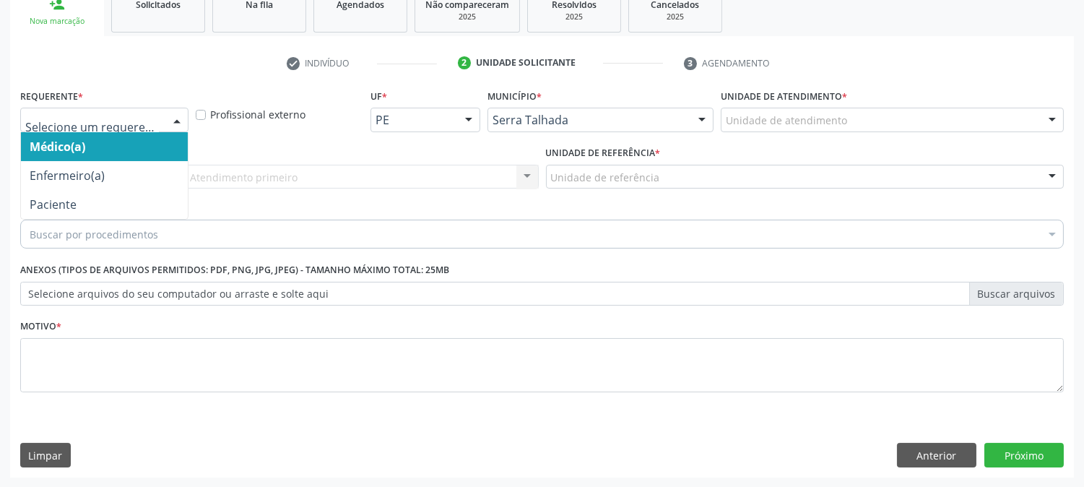
click at [173, 124] on div at bounding box center [177, 120] width 22 height 25
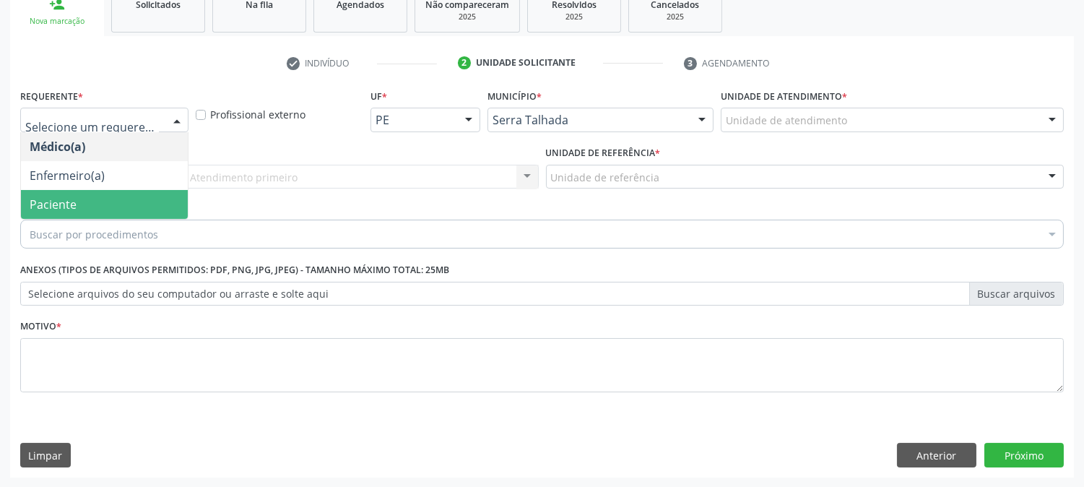
click at [126, 204] on span "Paciente" at bounding box center [104, 204] width 167 height 29
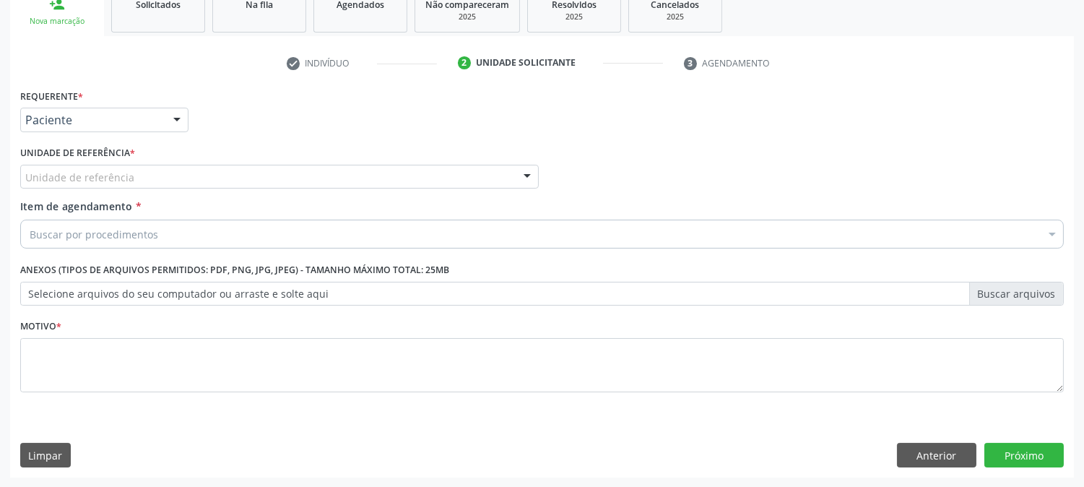
click at [142, 170] on div "Unidade de referência" at bounding box center [279, 177] width 519 height 25
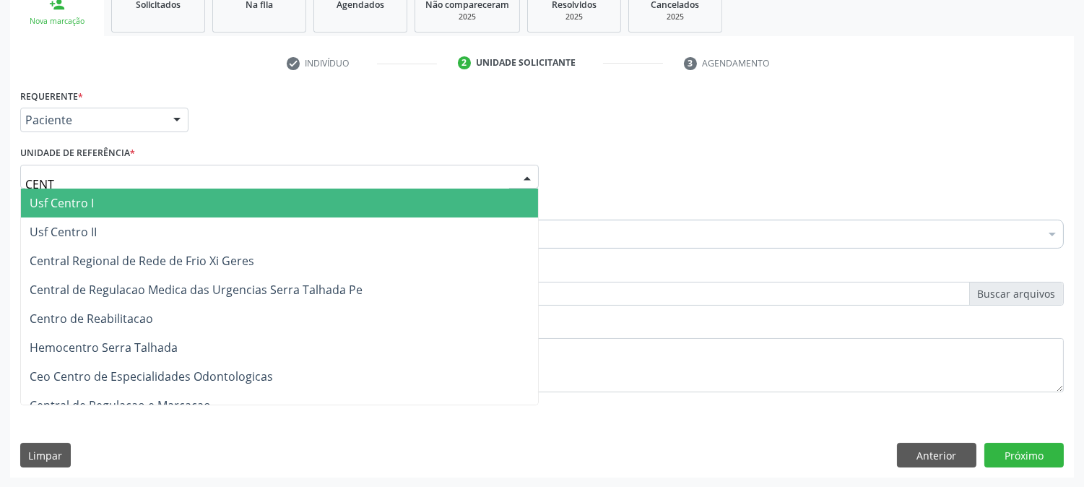
type input "CENTR"
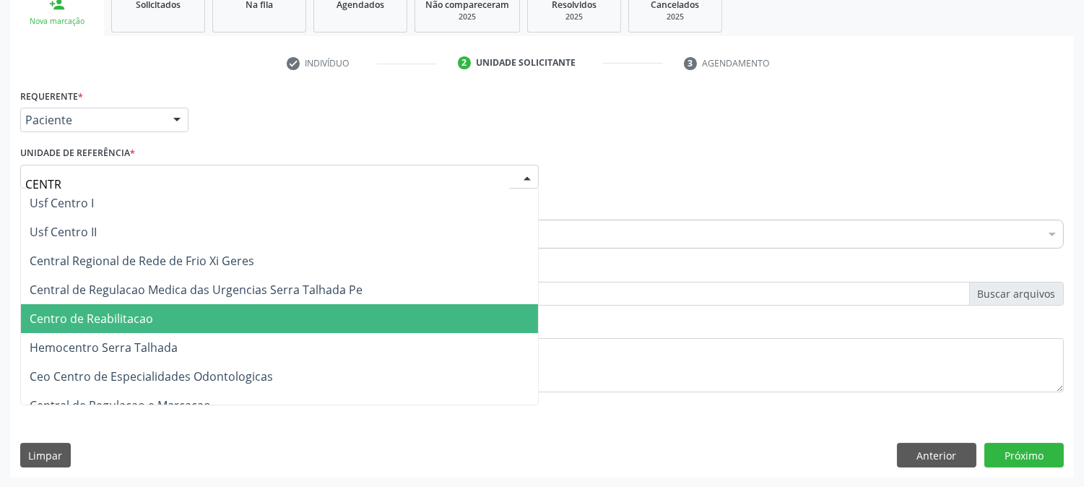
click at [176, 307] on span "Centro de Reabilitacao" at bounding box center [279, 318] width 517 height 29
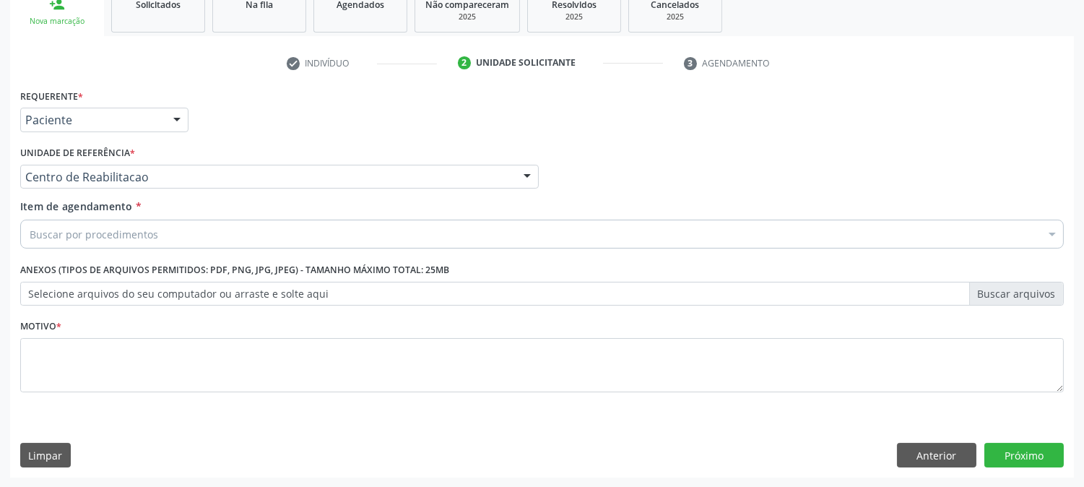
click at [176, 235] on div "Buscar por procedimentos" at bounding box center [542, 234] width 1044 height 29
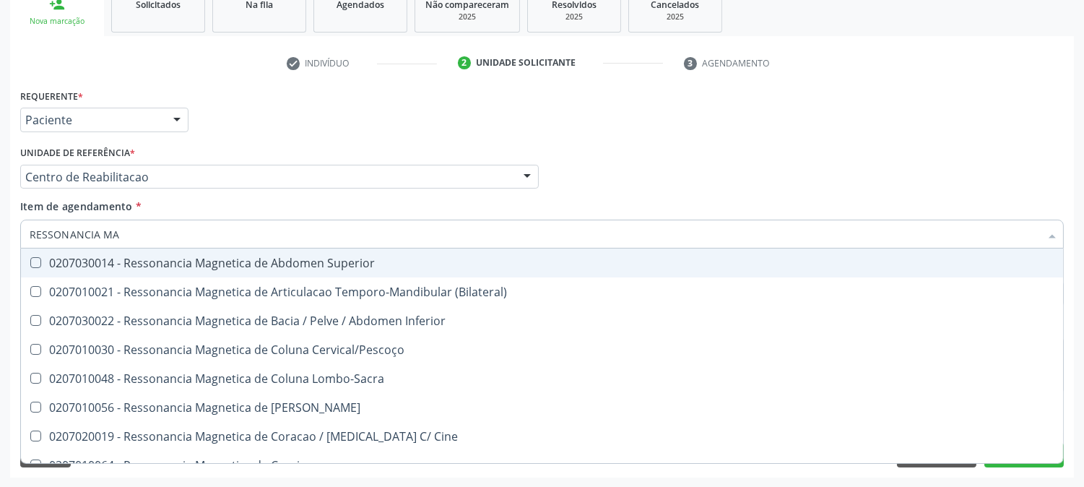
type input "RESSONANCIA MAG"
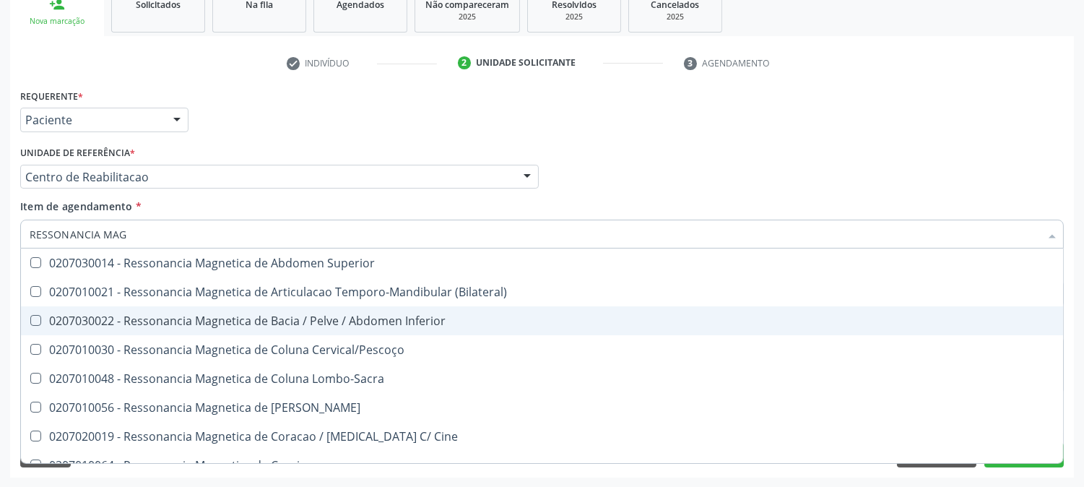
click at [319, 315] on div "0207030022 - Ressonancia Magnetica de Bacia / Pelve / Abdomen Inferior" at bounding box center [542, 321] width 1025 height 12
checkbox Inferior "true"
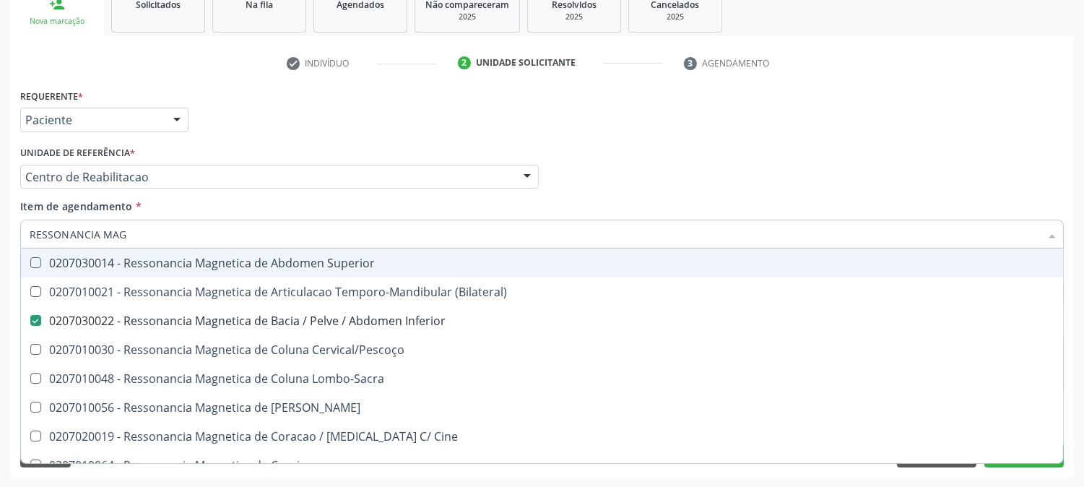
click at [692, 191] on div "Médico Solicitante Por favor, selecione a Unidade de Atendimento primeiro Nenhu…" at bounding box center [542, 170] width 1051 height 56
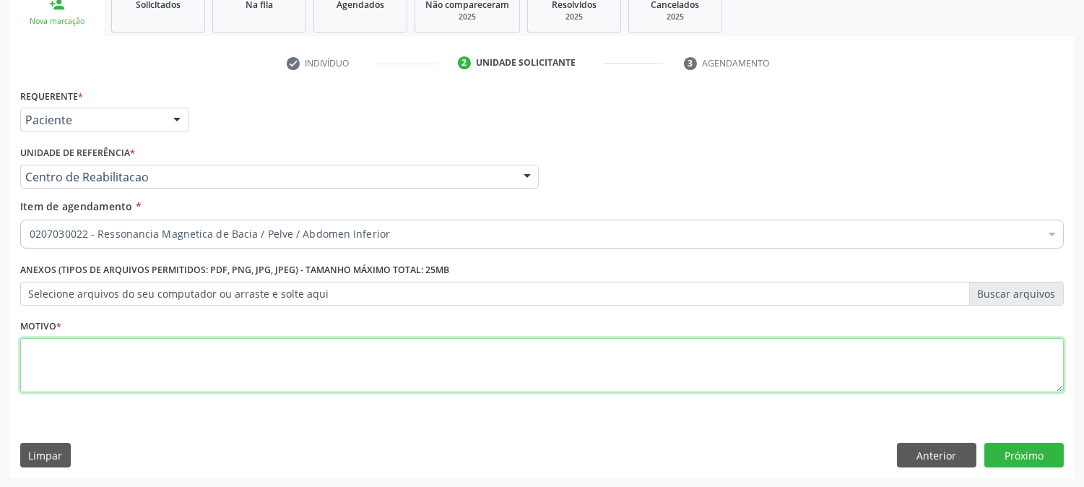
click at [139, 351] on textarea at bounding box center [542, 365] width 1044 height 55
type textarea "."
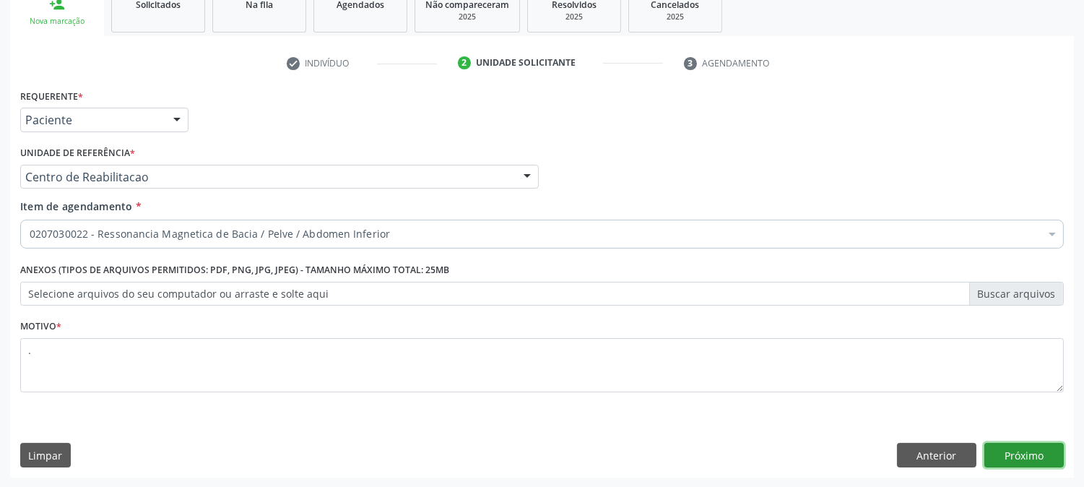
click at [1002, 448] on button "Próximo" at bounding box center [1024, 455] width 79 height 25
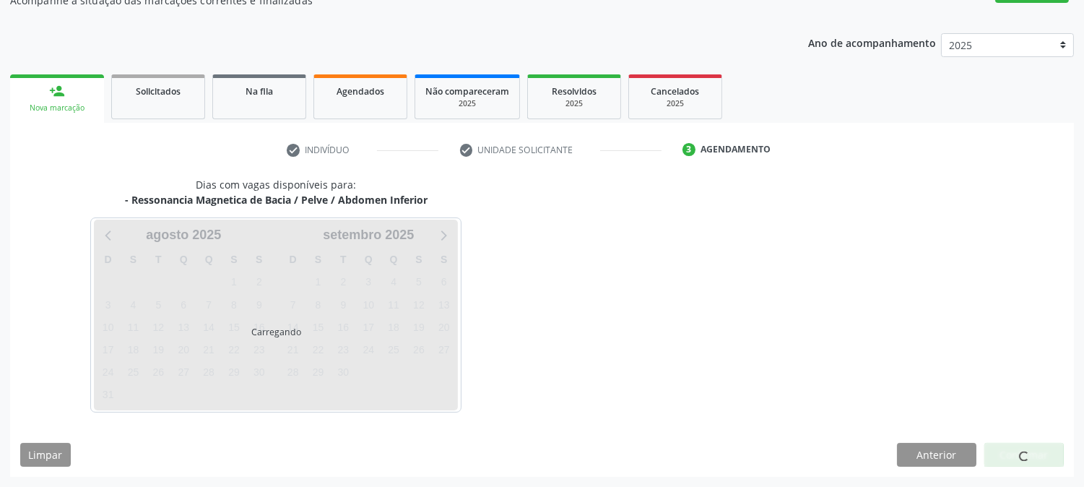
scroll to position [141, 0]
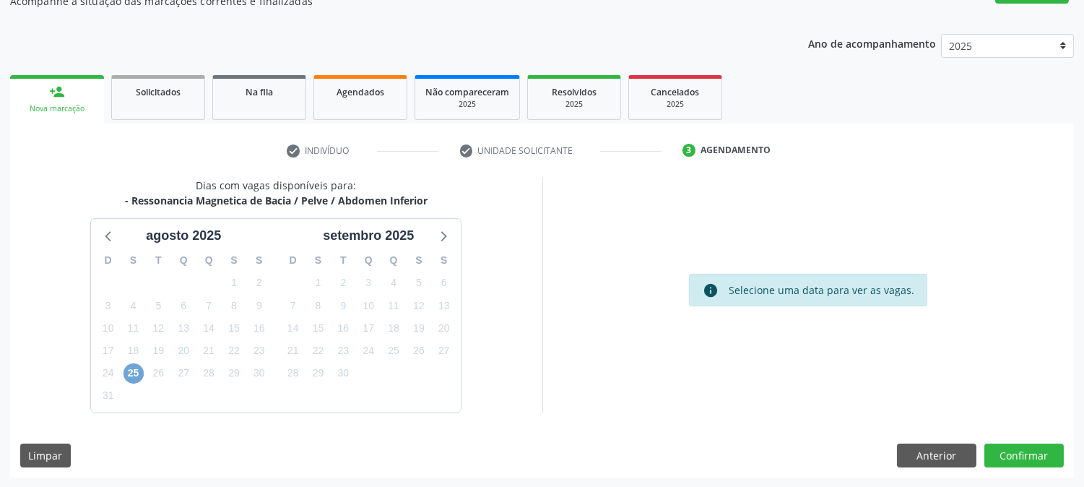
click at [136, 369] on span "25" at bounding box center [134, 373] width 20 height 20
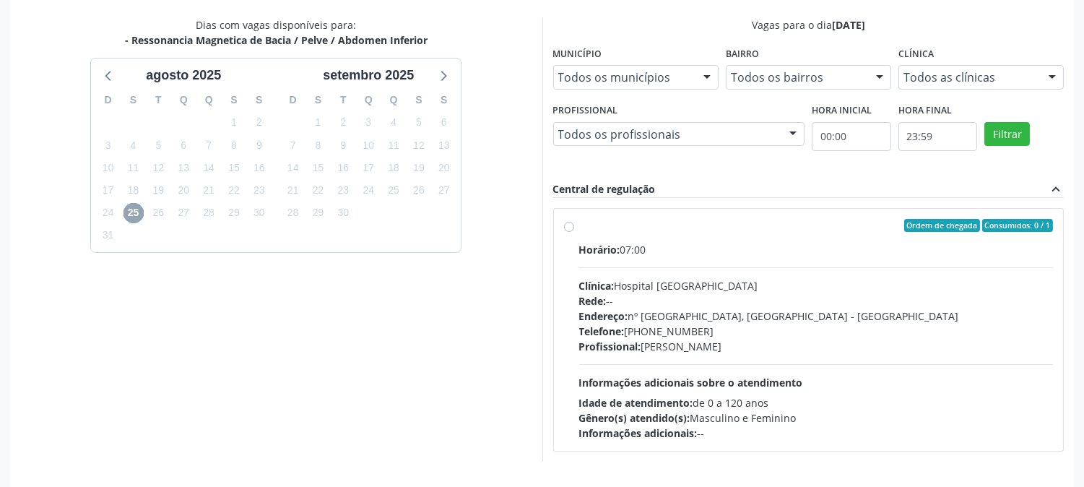
scroll to position [350, 0]
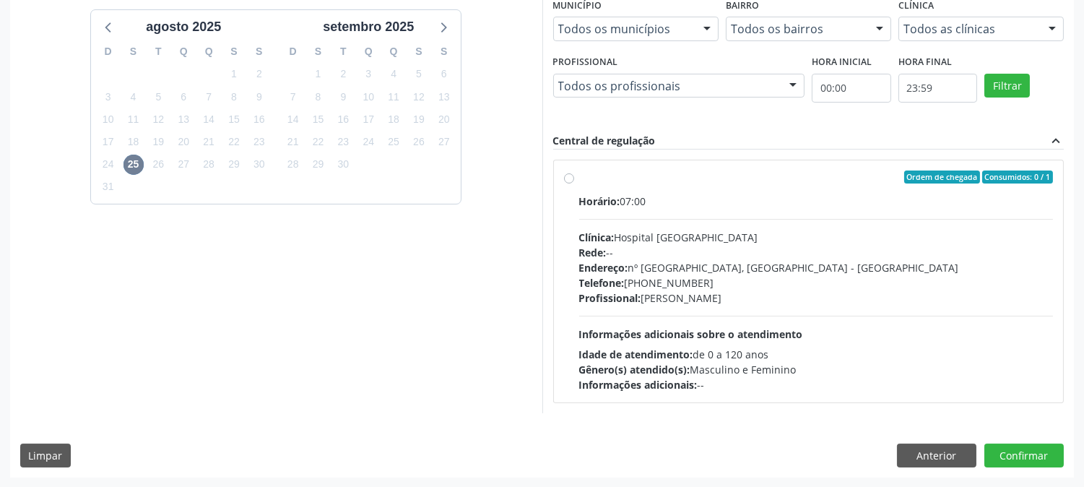
click at [651, 260] on div "Endereço: nº 980, Centro, [GEOGRAPHIC_DATA] - [GEOGRAPHIC_DATA]" at bounding box center [816, 267] width 475 height 15
click at [574, 183] on input "Ordem de chegada Consumidos: 0 / 1 Horário: 07:00 Clínica: Hospital [GEOGRAPHIC…" at bounding box center [569, 176] width 10 height 13
radio input "true"
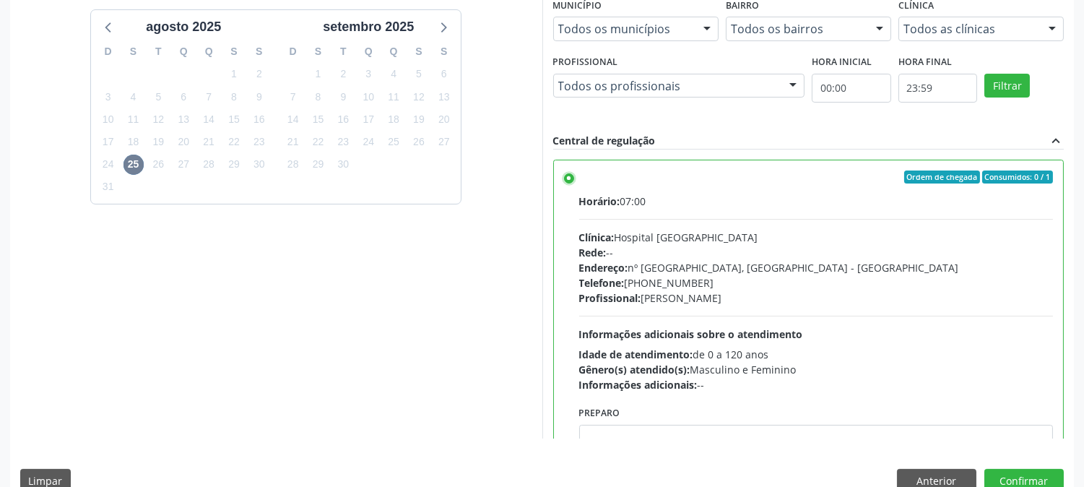
scroll to position [71, 0]
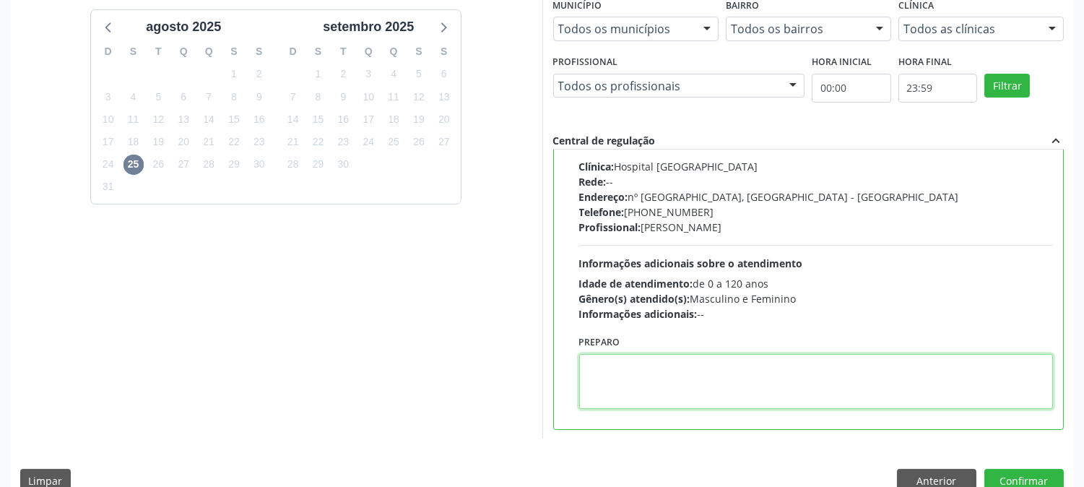
click at [649, 384] on textarea at bounding box center [816, 381] width 475 height 55
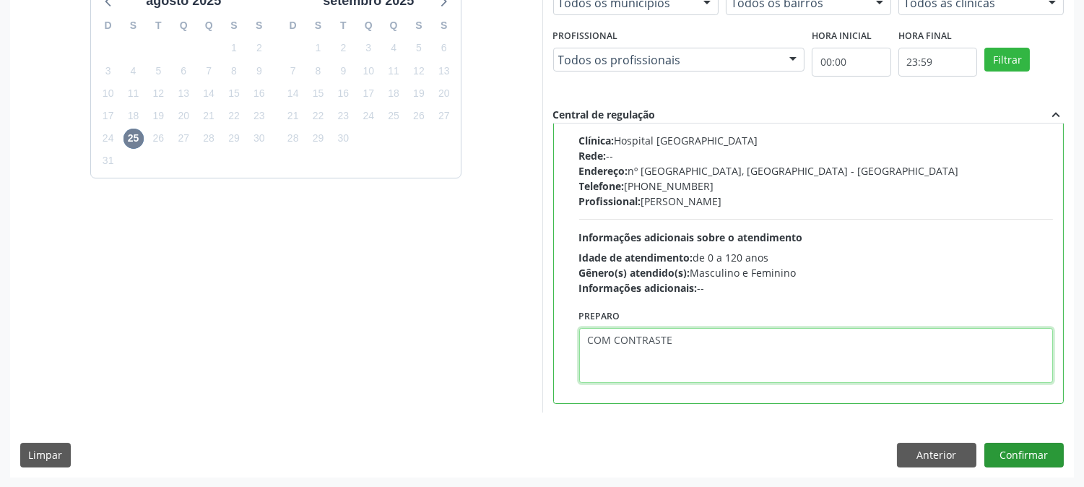
type textarea "COM CONTRASTE"
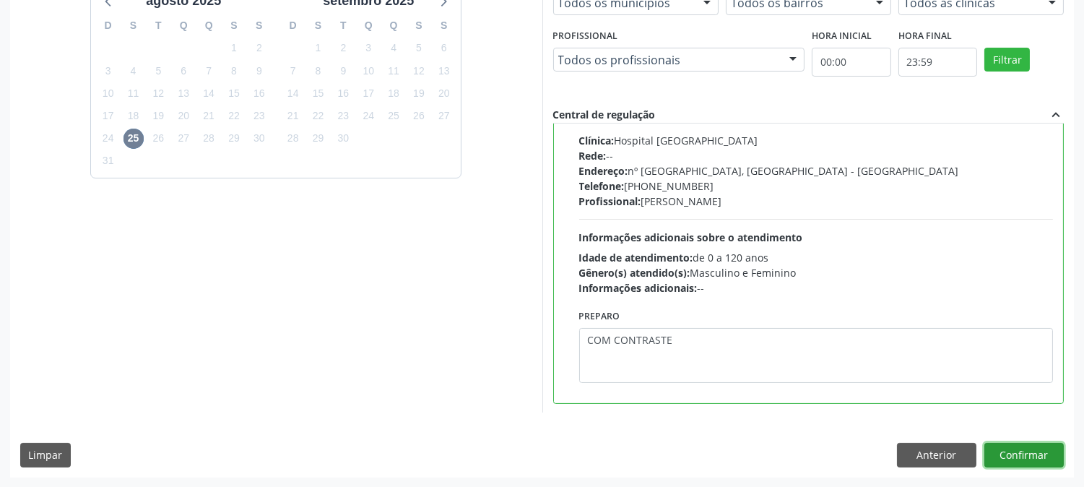
click at [1009, 456] on button "Confirmar" at bounding box center [1024, 455] width 79 height 25
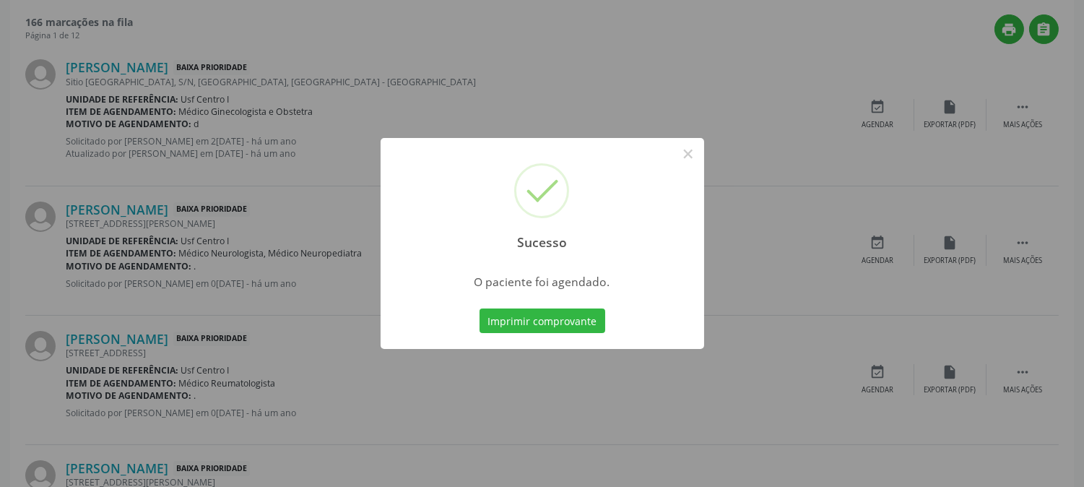
scroll to position [0, 0]
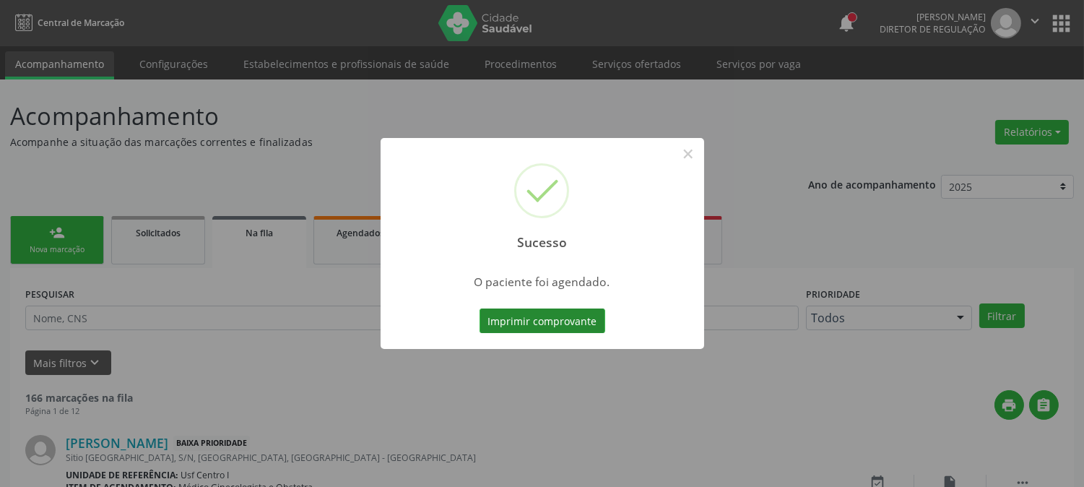
click at [488, 322] on button "Imprimir comprovante" at bounding box center [543, 320] width 126 height 25
